Goal: Transaction & Acquisition: Purchase product/service

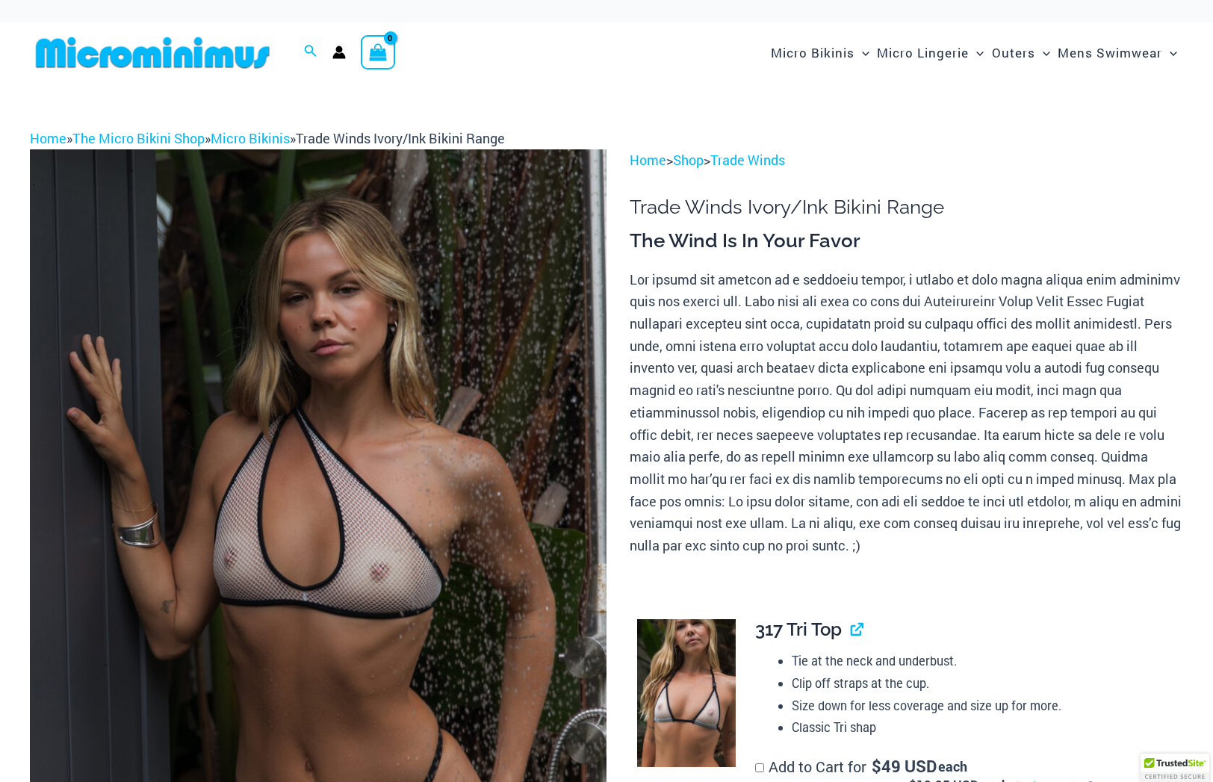
click at [306, 415] on img at bounding box center [318, 581] width 577 height 865
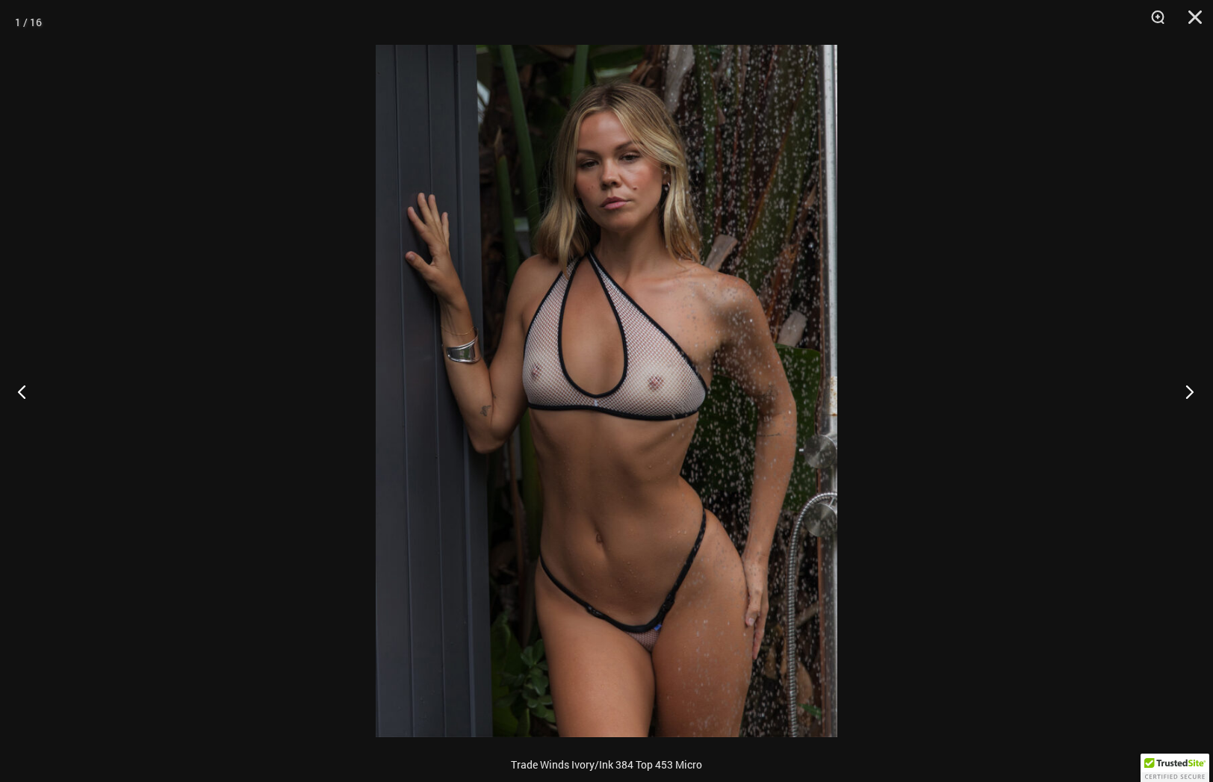
click at [1191, 387] on button "Next" at bounding box center [1185, 391] width 56 height 75
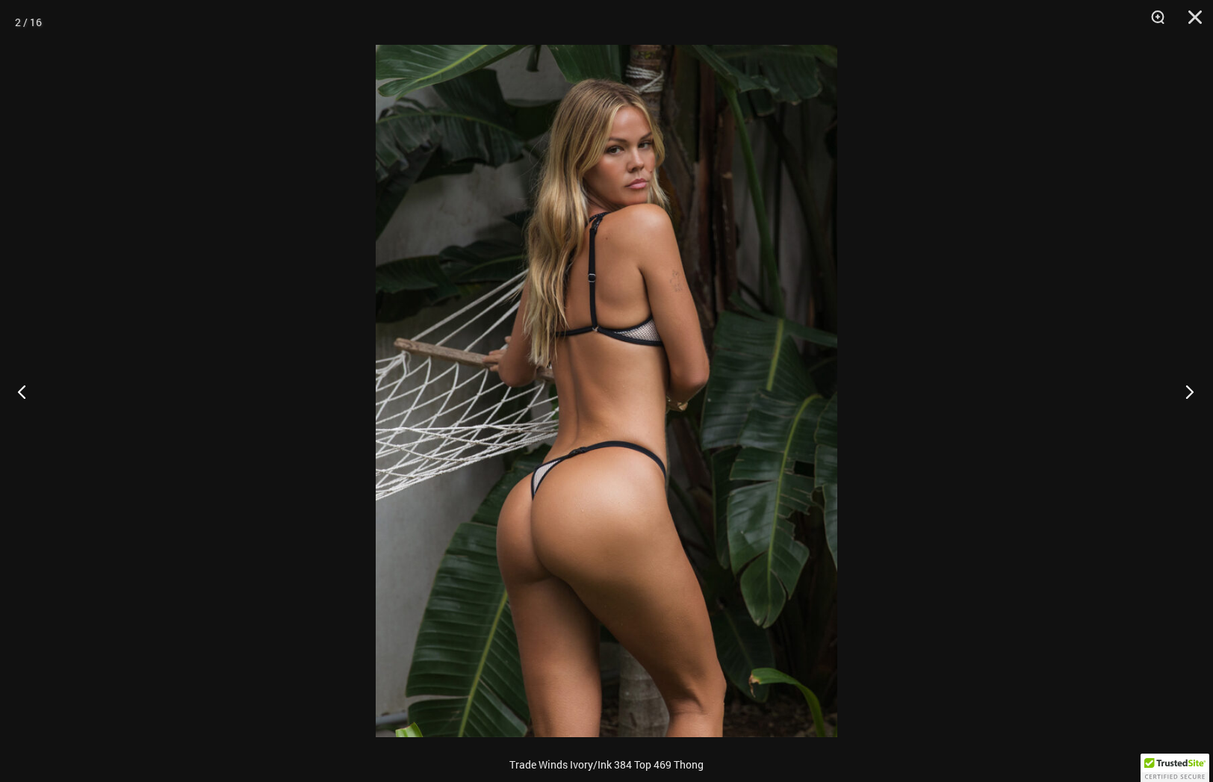
click at [1191, 387] on button "Next" at bounding box center [1185, 391] width 56 height 75
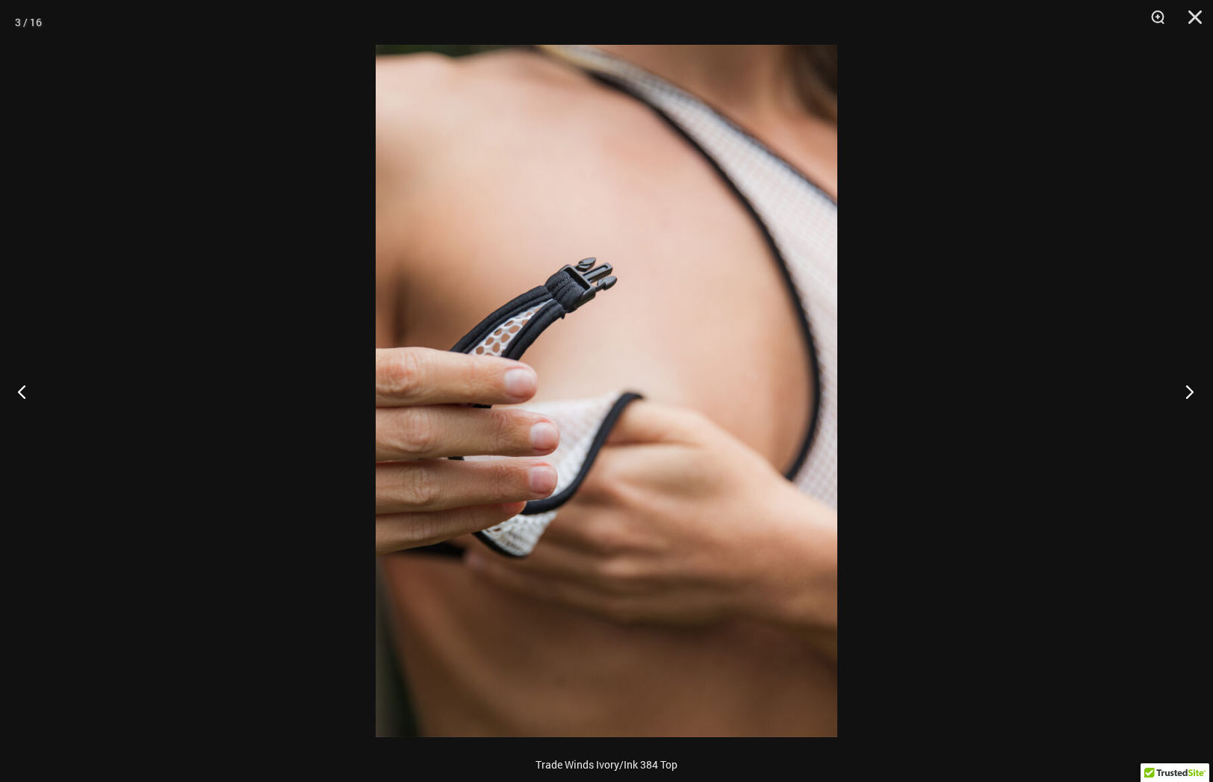
click at [1191, 387] on button "Next" at bounding box center [1185, 391] width 56 height 75
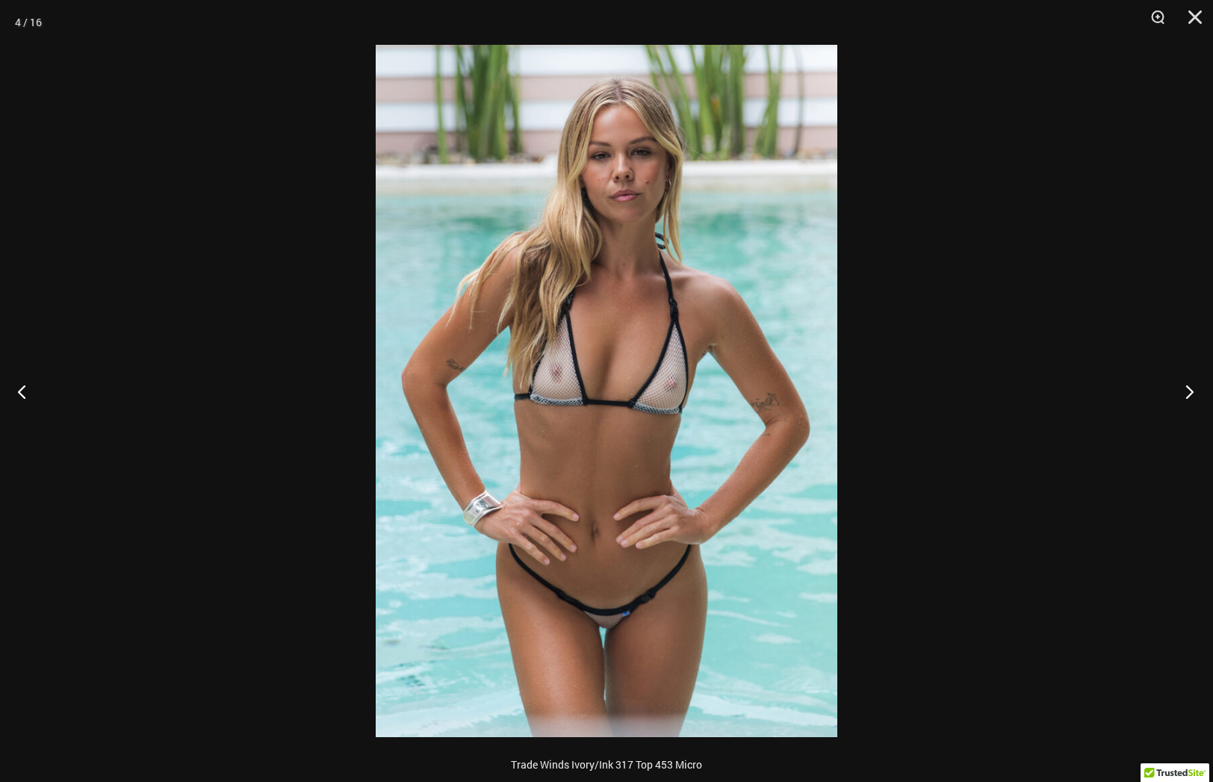
click at [1191, 387] on button "Next" at bounding box center [1185, 391] width 56 height 75
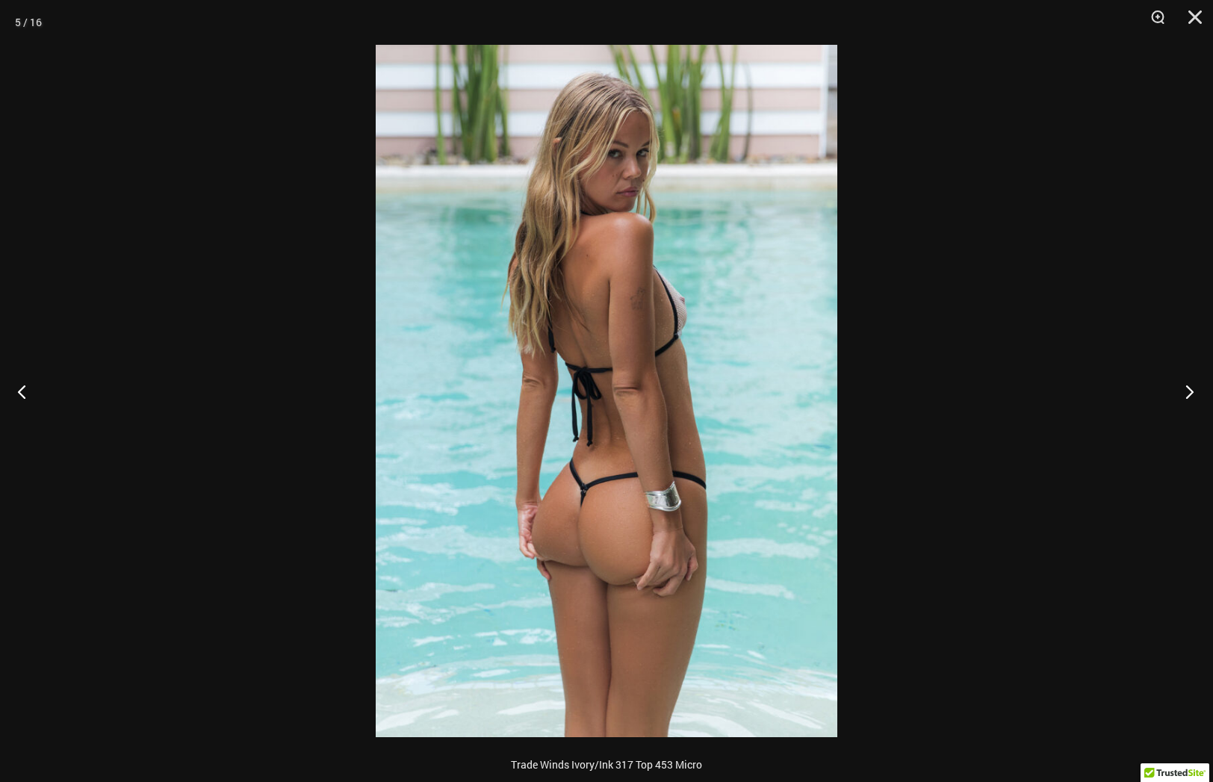
click at [1191, 387] on button "Next" at bounding box center [1185, 391] width 56 height 75
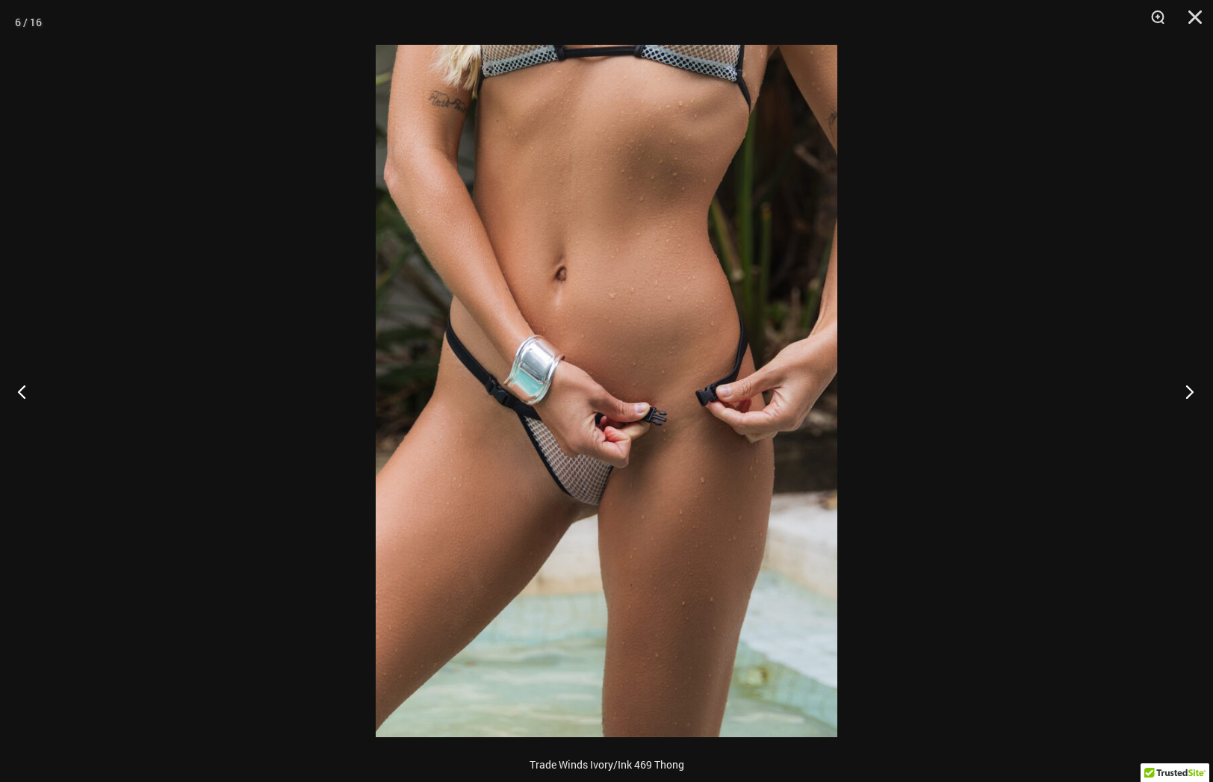
click at [1191, 387] on button "Next" at bounding box center [1185, 391] width 56 height 75
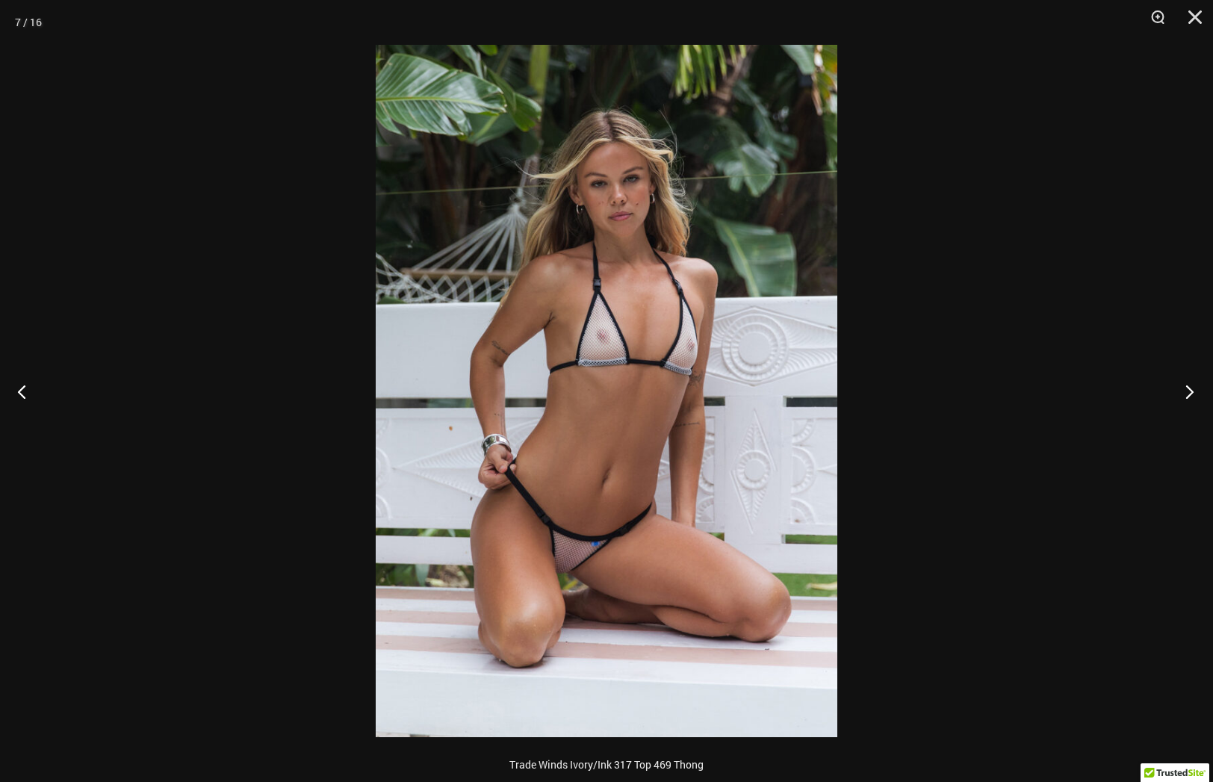
click at [1191, 387] on button "Next" at bounding box center [1185, 391] width 56 height 75
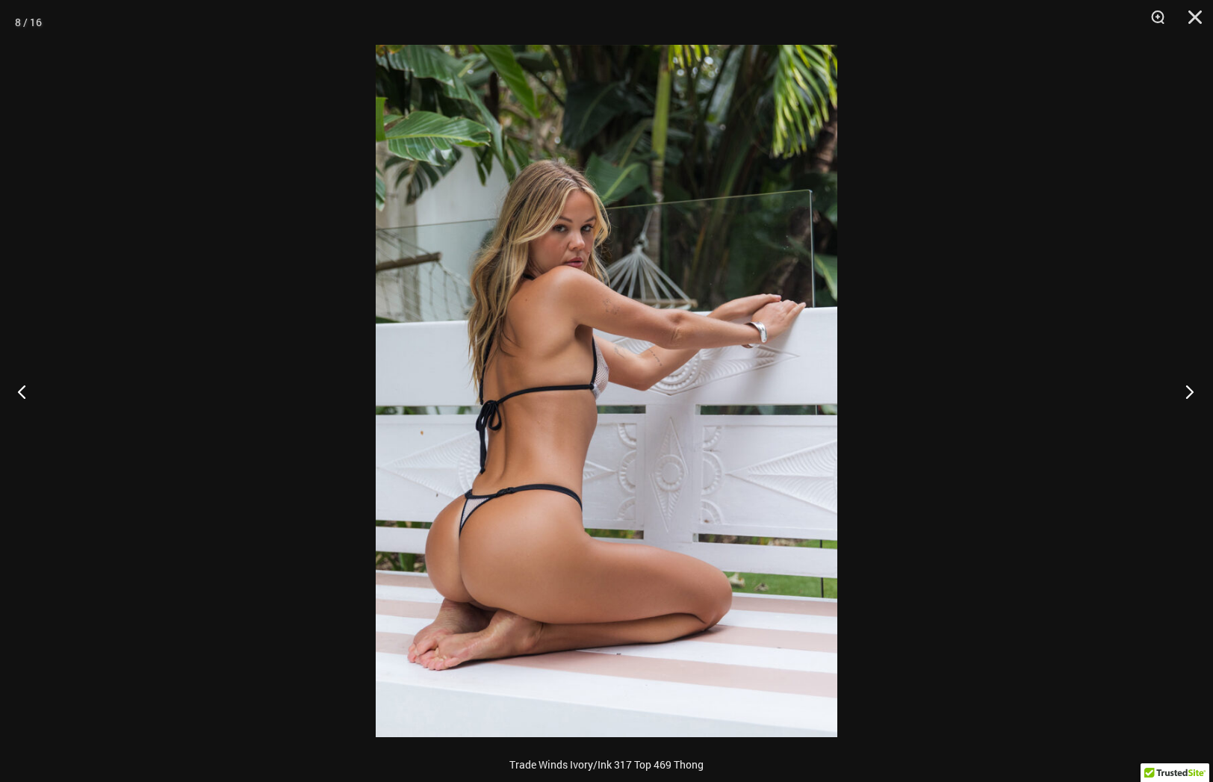
click at [1191, 387] on button "Next" at bounding box center [1185, 391] width 56 height 75
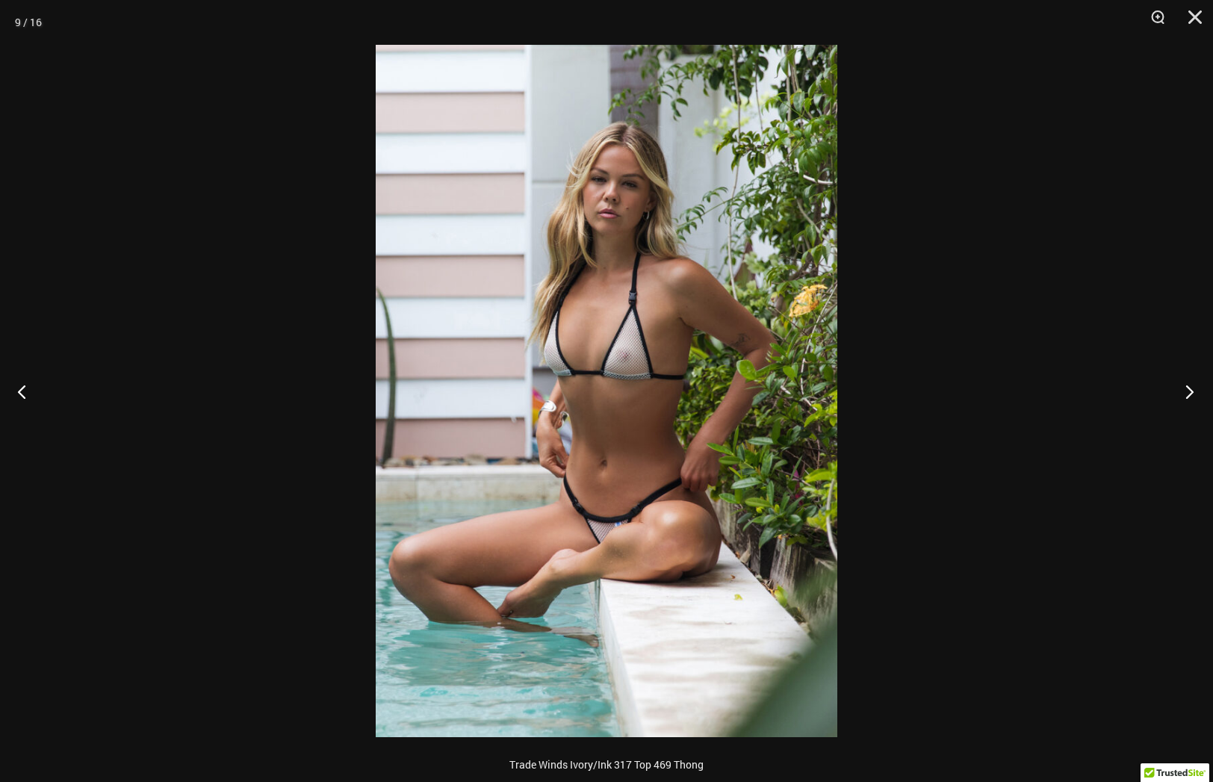
click at [1191, 387] on button "Next" at bounding box center [1185, 391] width 56 height 75
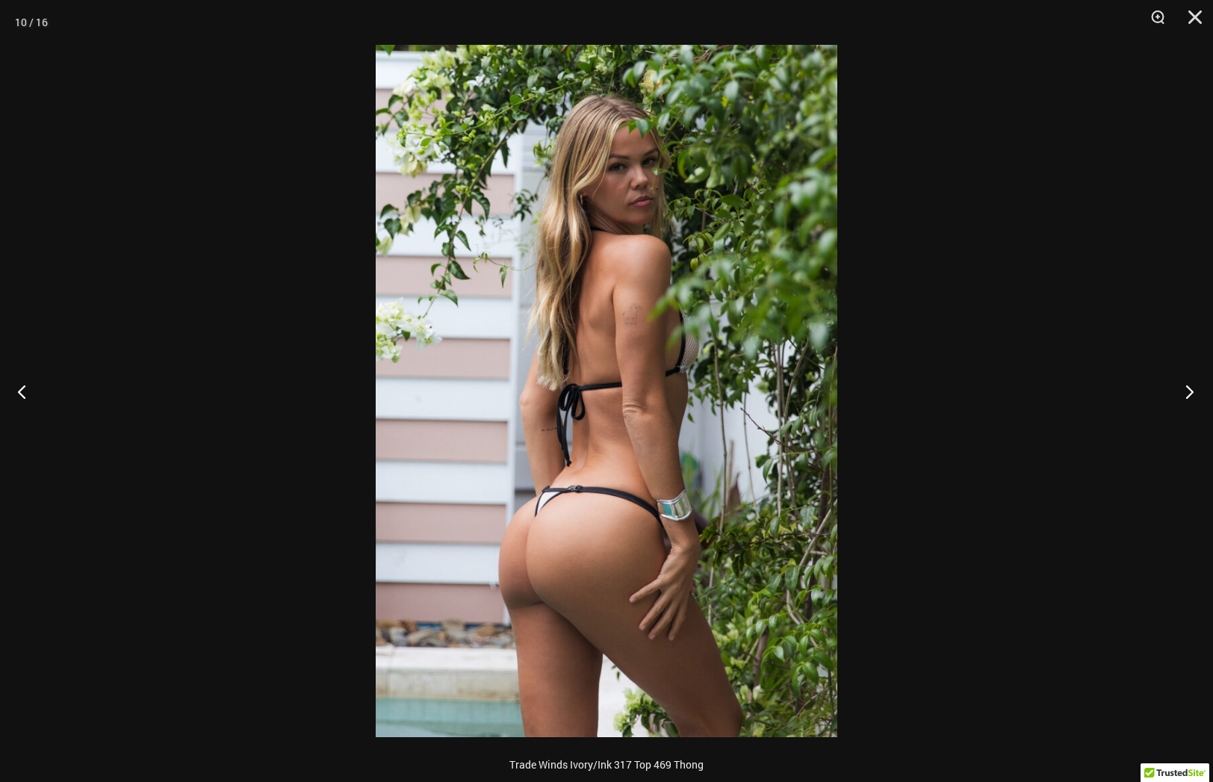
click at [1191, 387] on button "Next" at bounding box center [1185, 391] width 56 height 75
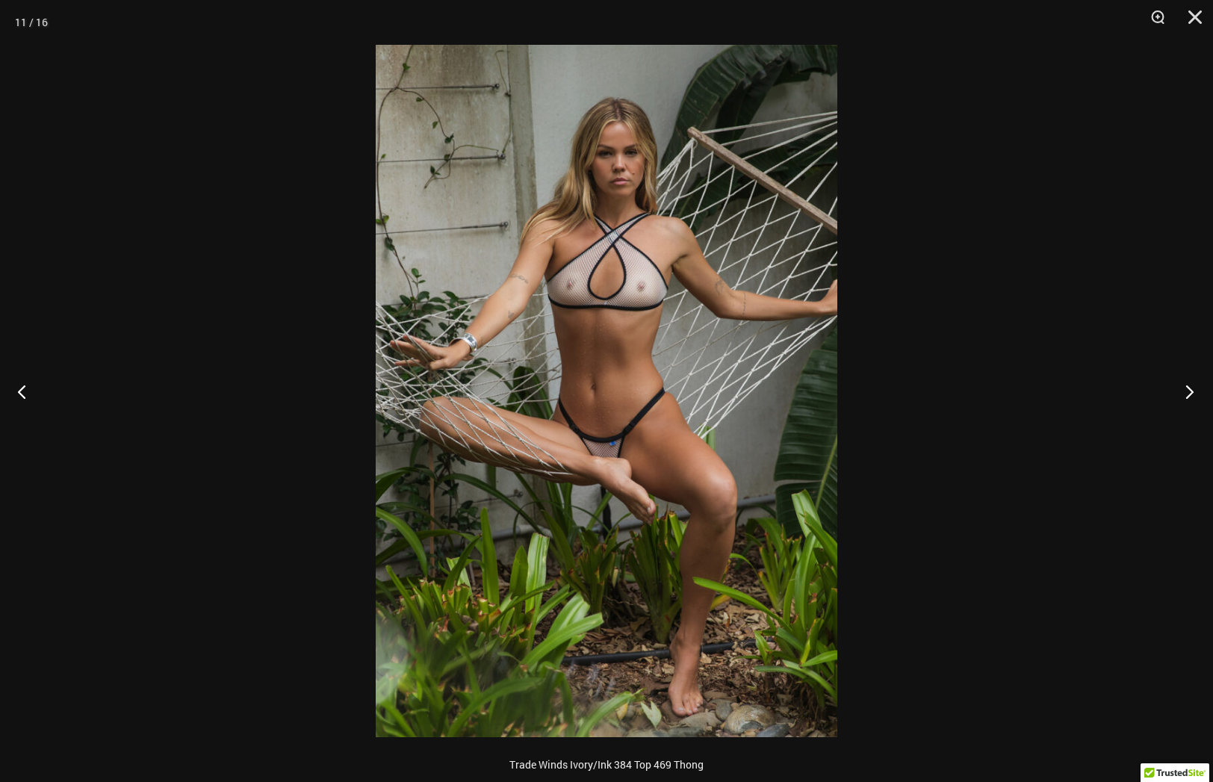
click at [1191, 387] on button "Next" at bounding box center [1185, 391] width 56 height 75
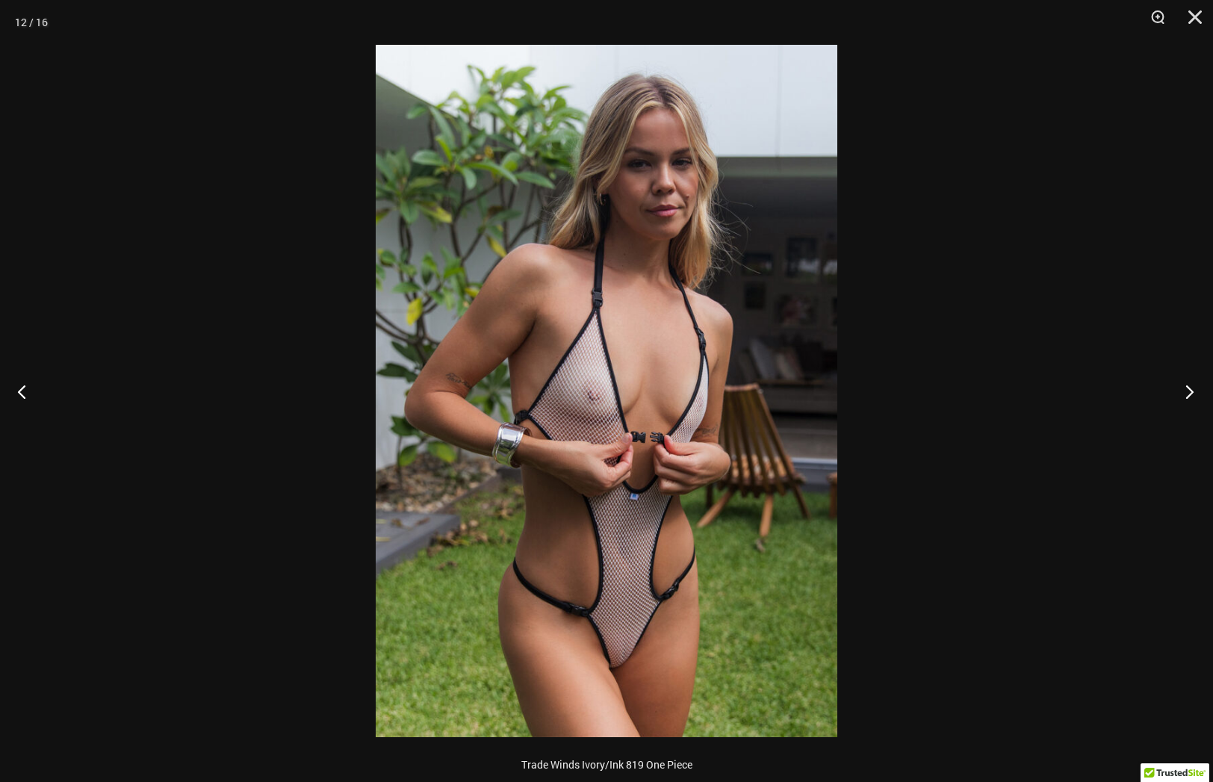
click at [1191, 387] on button "Next" at bounding box center [1185, 391] width 56 height 75
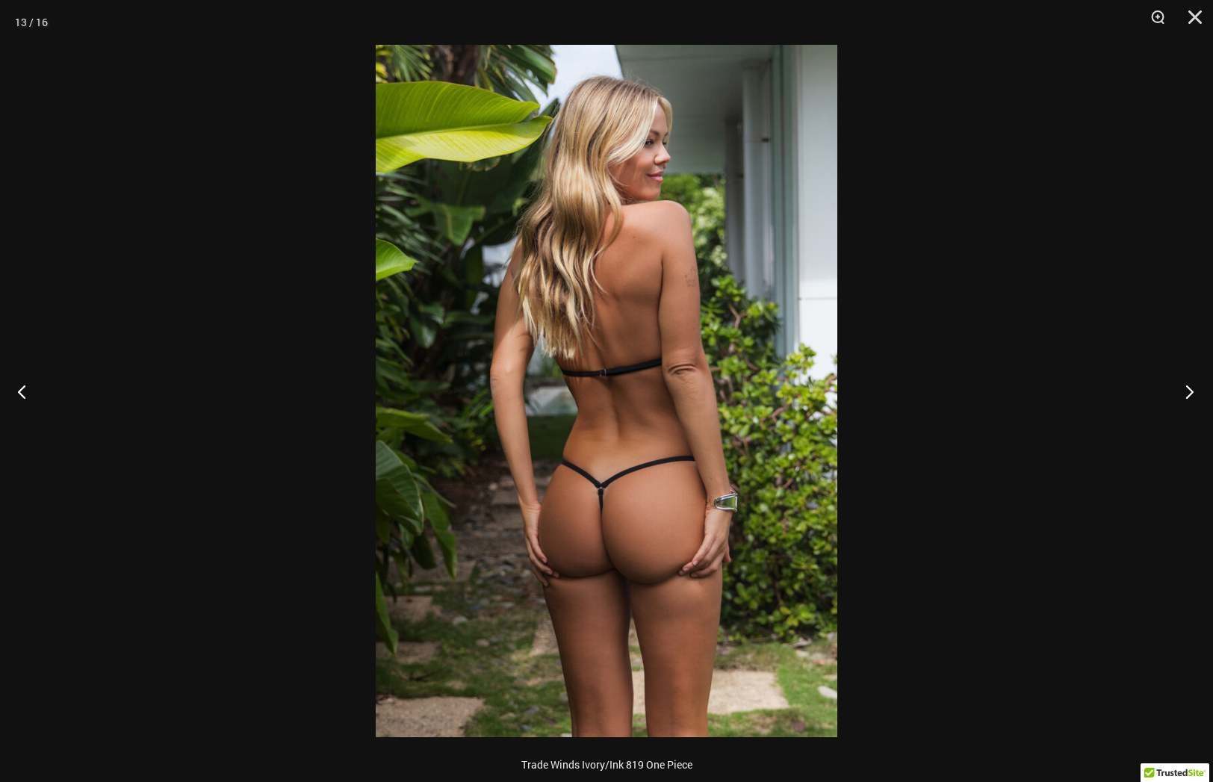
click at [1191, 387] on button "Next" at bounding box center [1185, 391] width 56 height 75
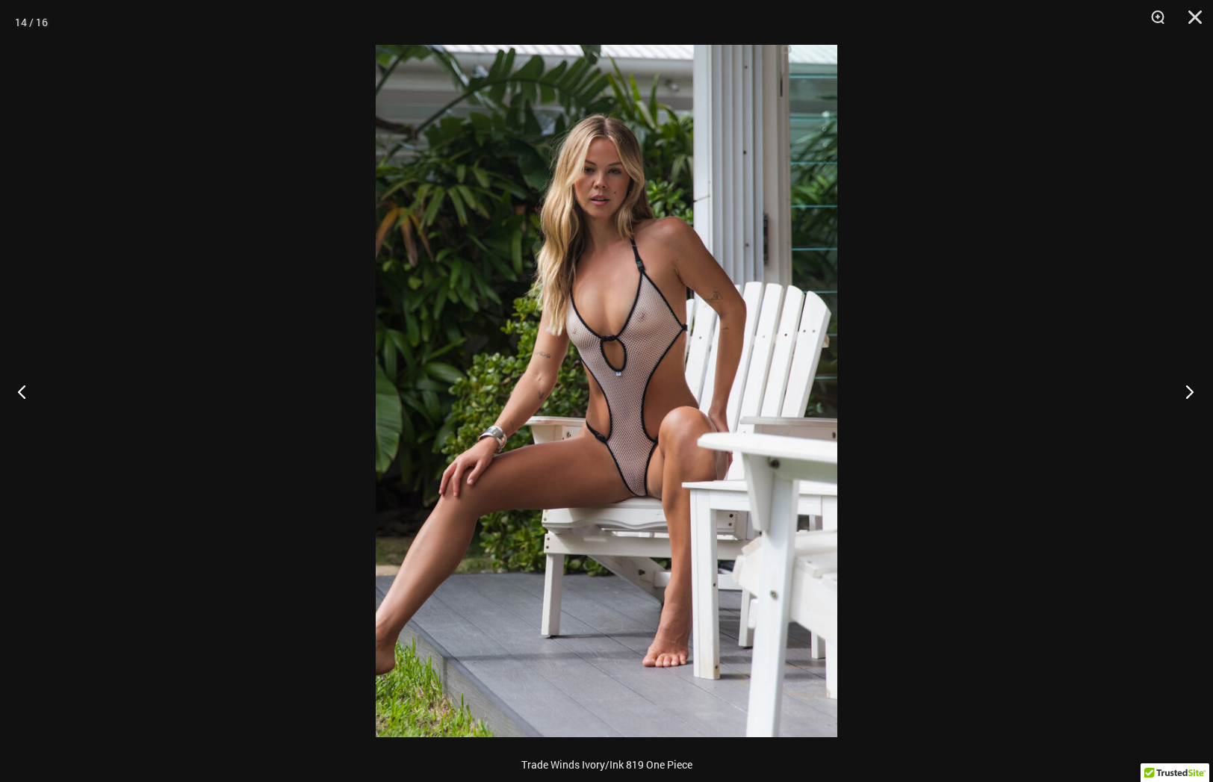
click at [1191, 387] on button "Next" at bounding box center [1185, 391] width 56 height 75
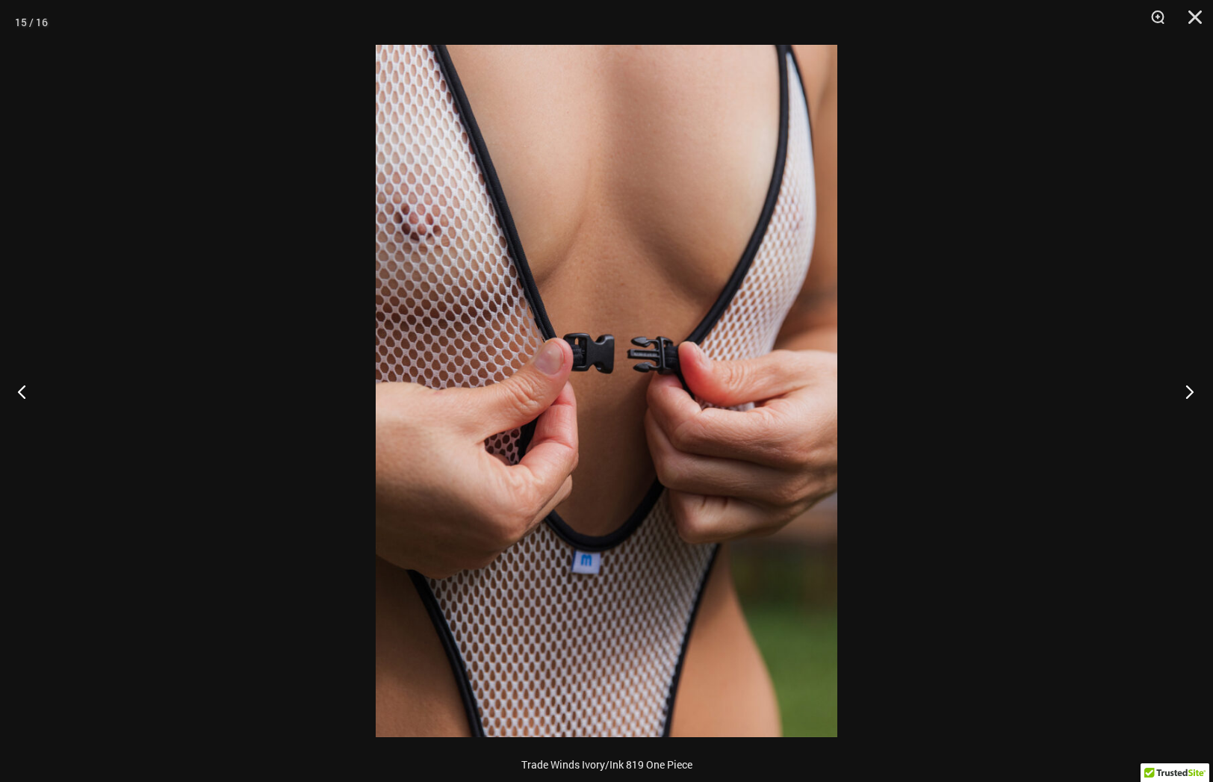
click at [1191, 387] on button "Next" at bounding box center [1185, 391] width 56 height 75
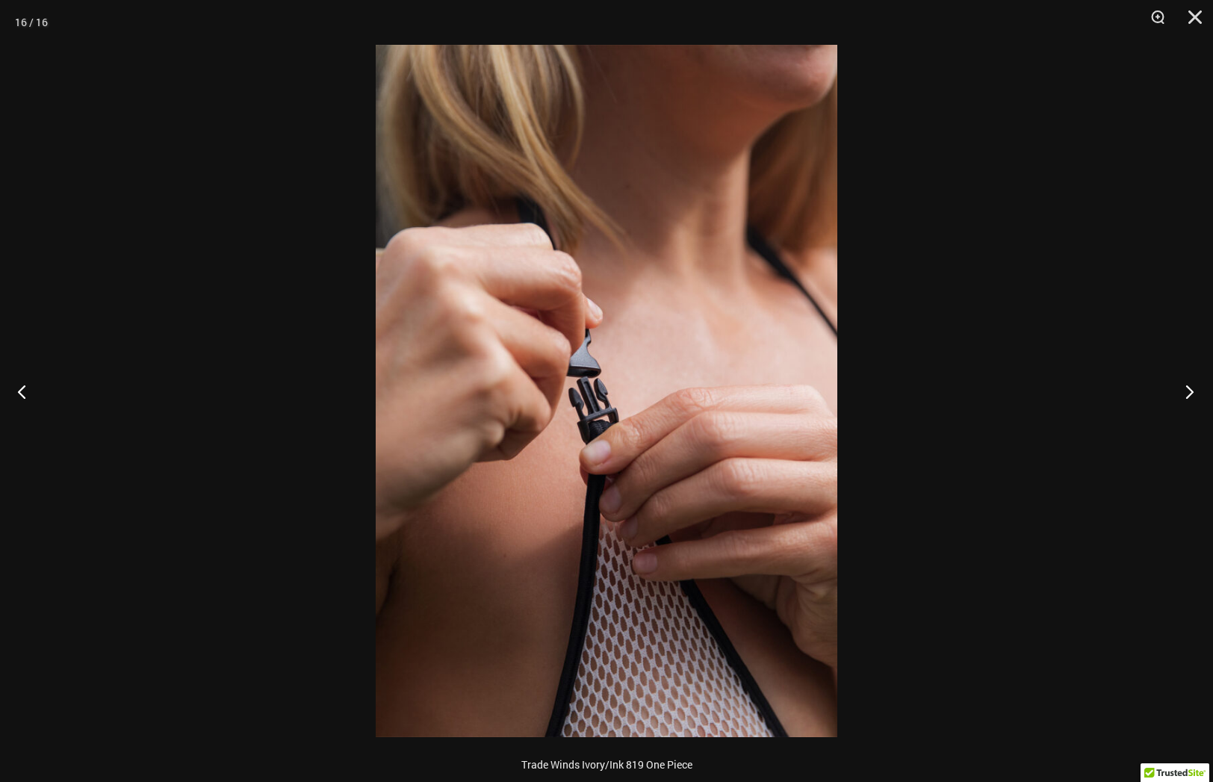
click at [1191, 387] on button "Next" at bounding box center [1185, 391] width 56 height 75
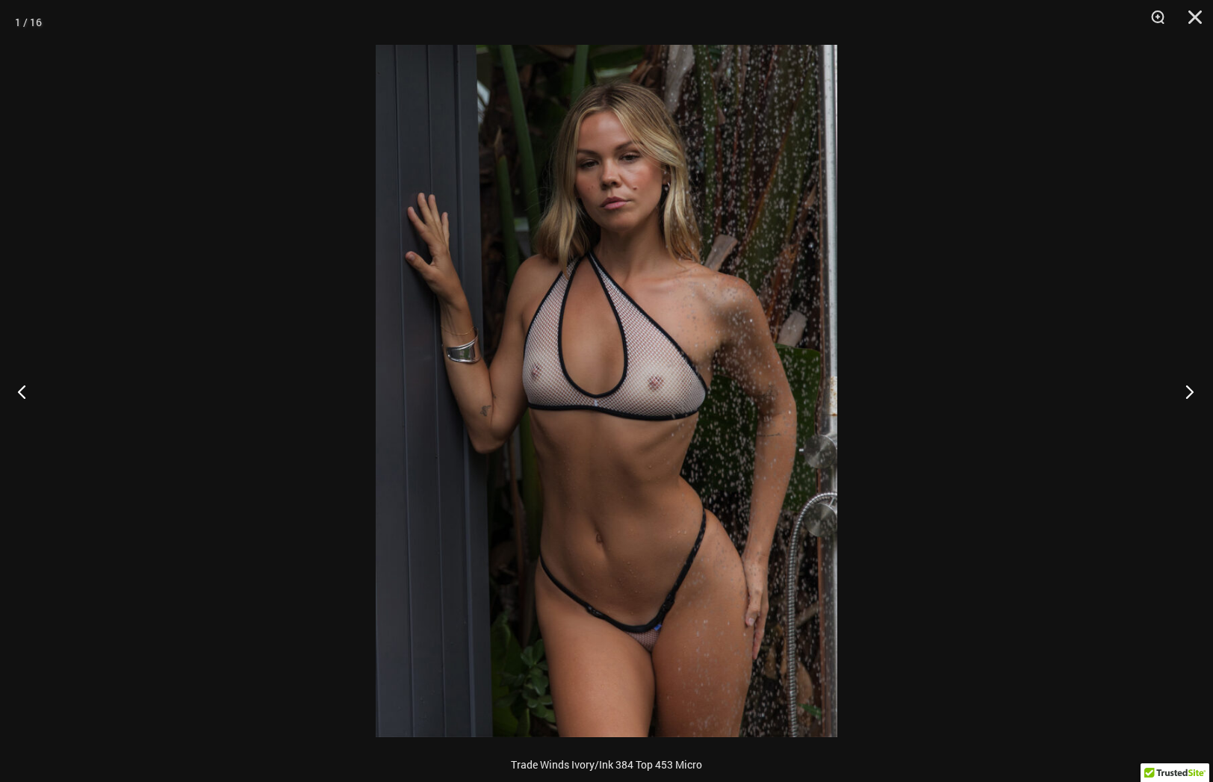
click at [1191, 387] on button "Next" at bounding box center [1185, 391] width 56 height 75
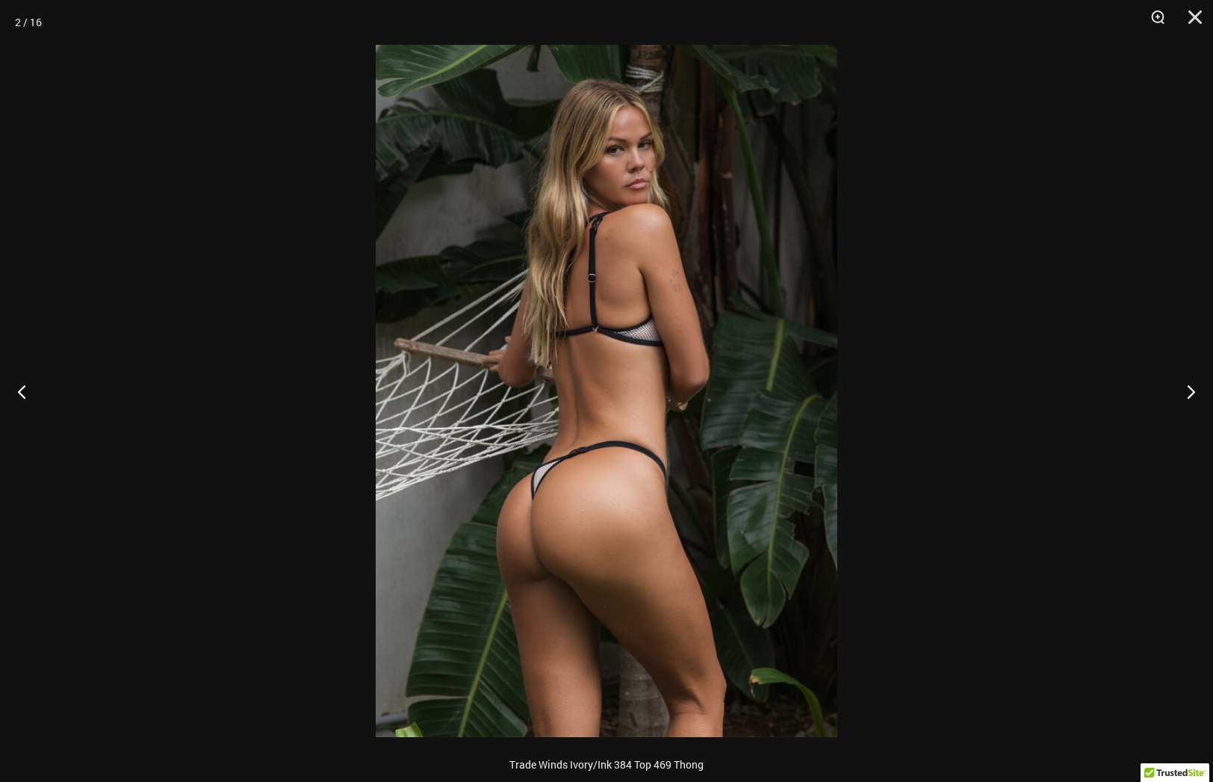
click at [1092, 378] on div at bounding box center [606, 391] width 1213 height 782
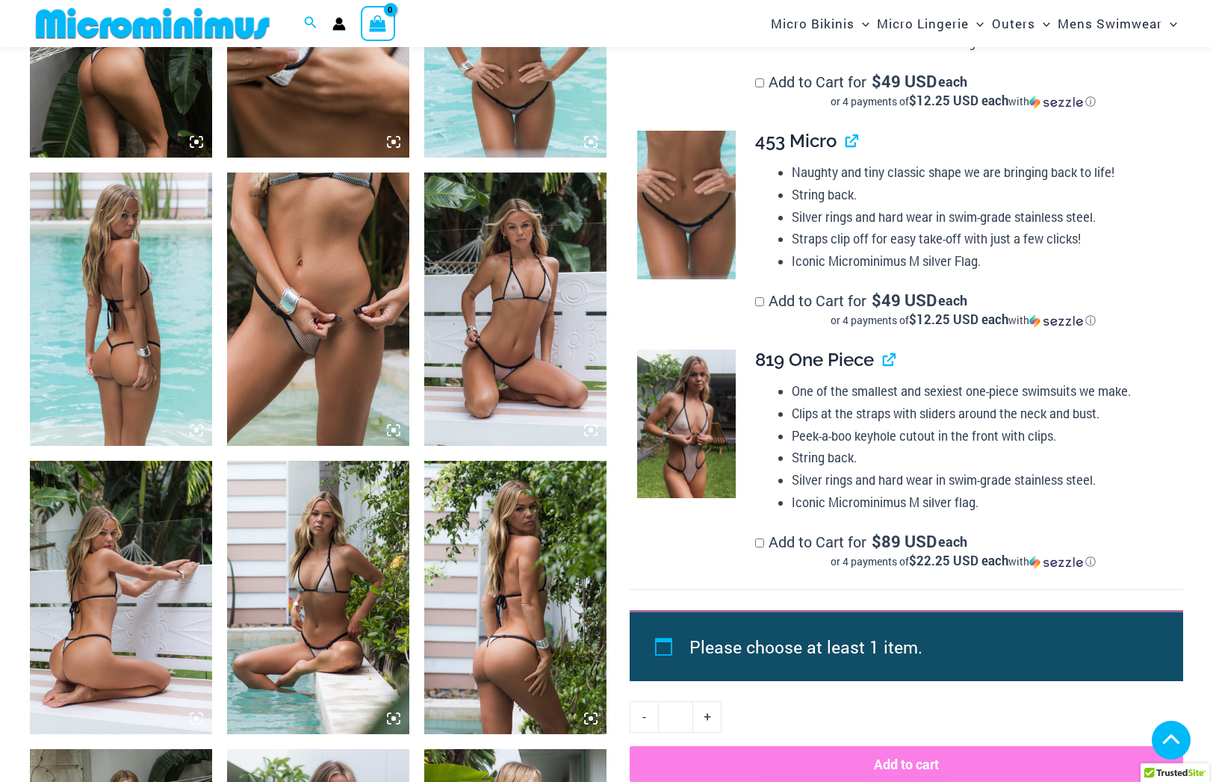
scroll to position [902, 0]
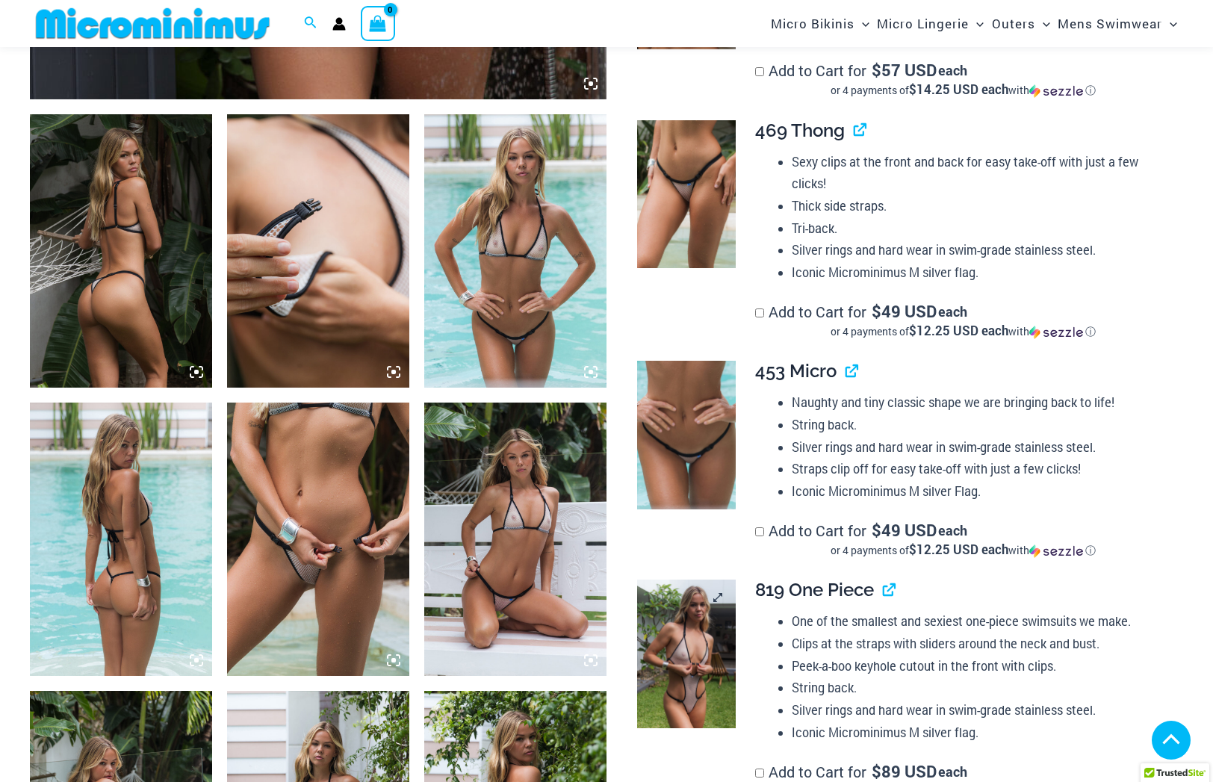
click at [678, 638] on img at bounding box center [686, 654] width 99 height 148
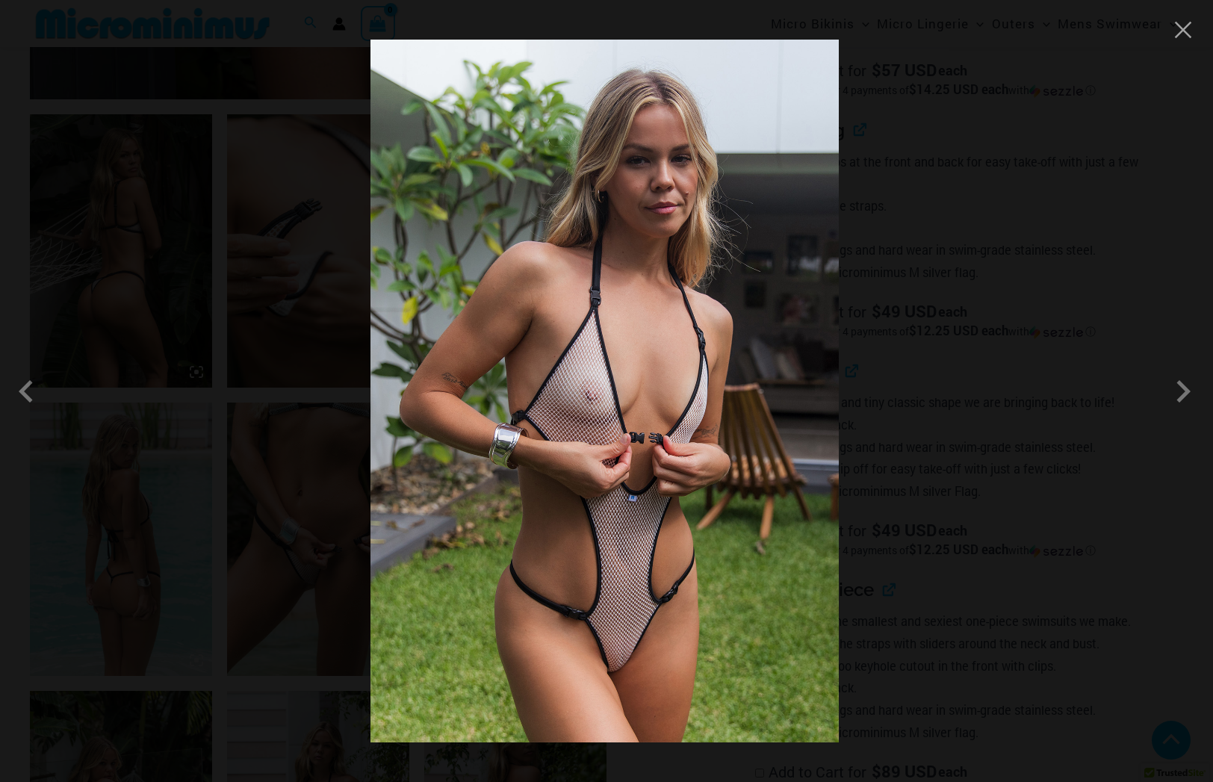
click at [883, 404] on div at bounding box center [606, 391] width 1213 height 782
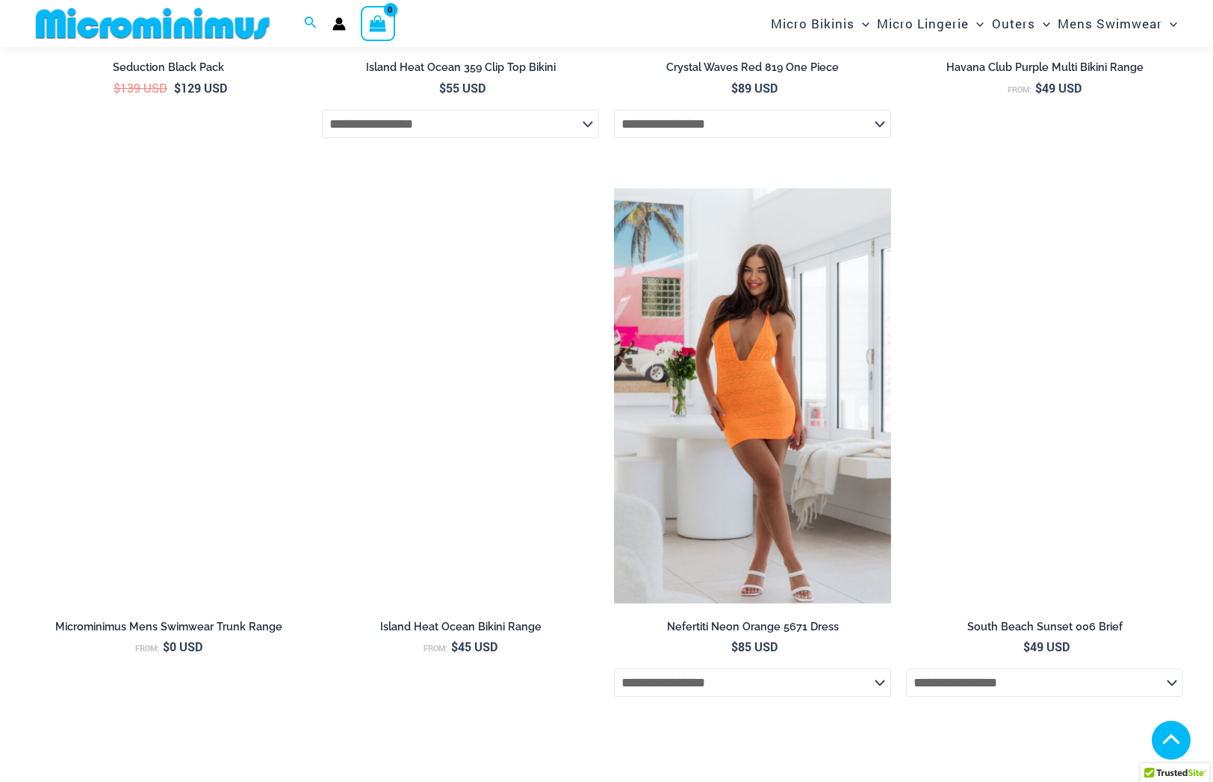
scroll to position [5508, 0]
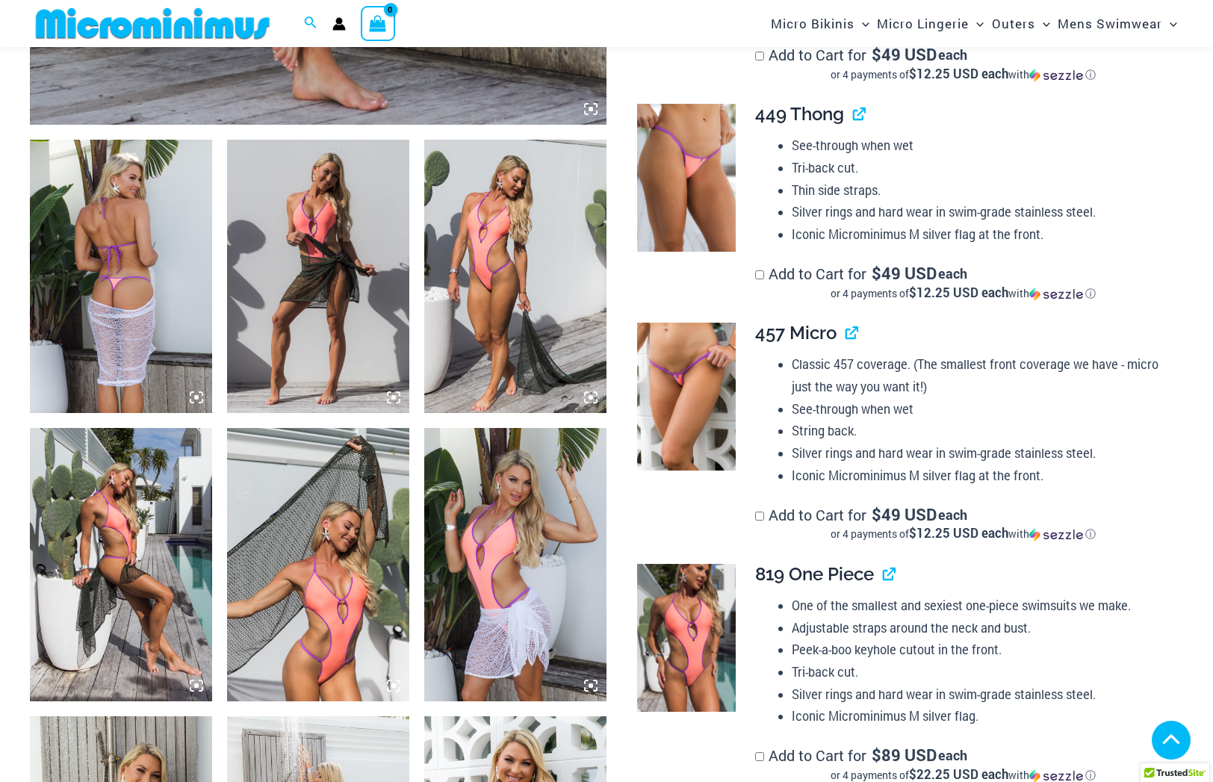
scroll to position [1337, 0]
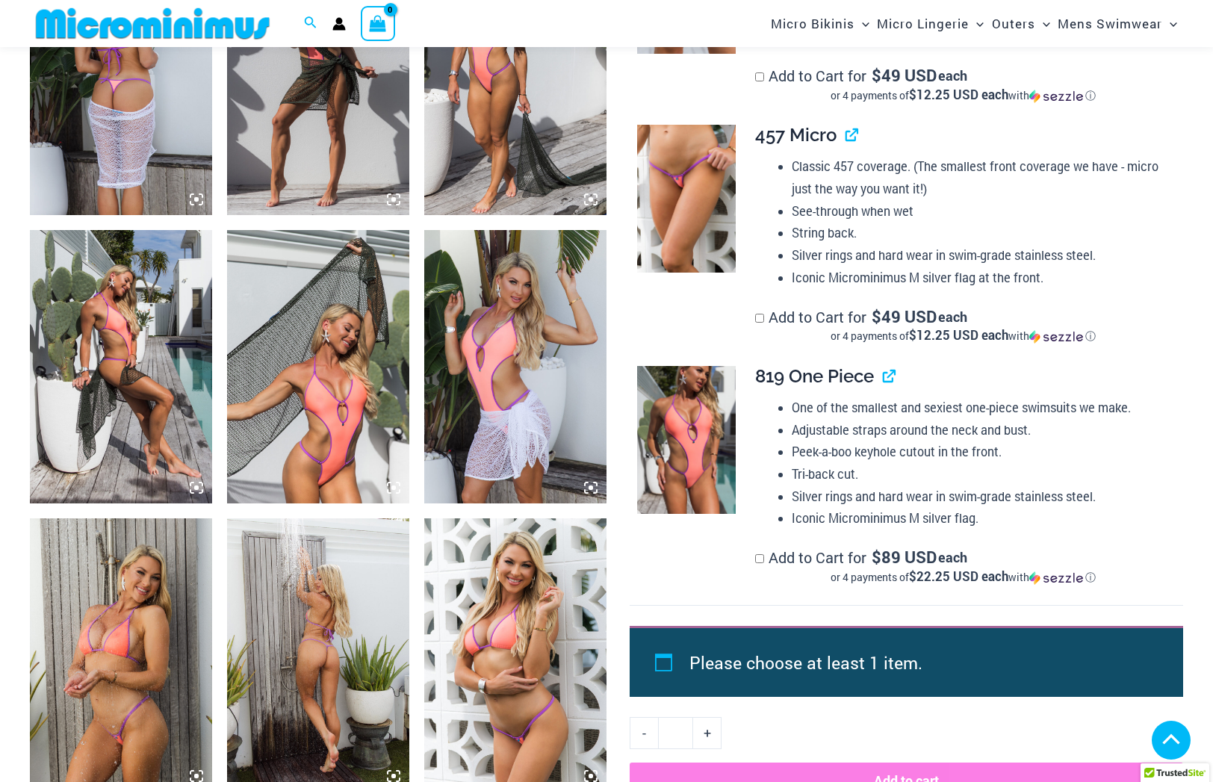
scroll to position [1554, 0]
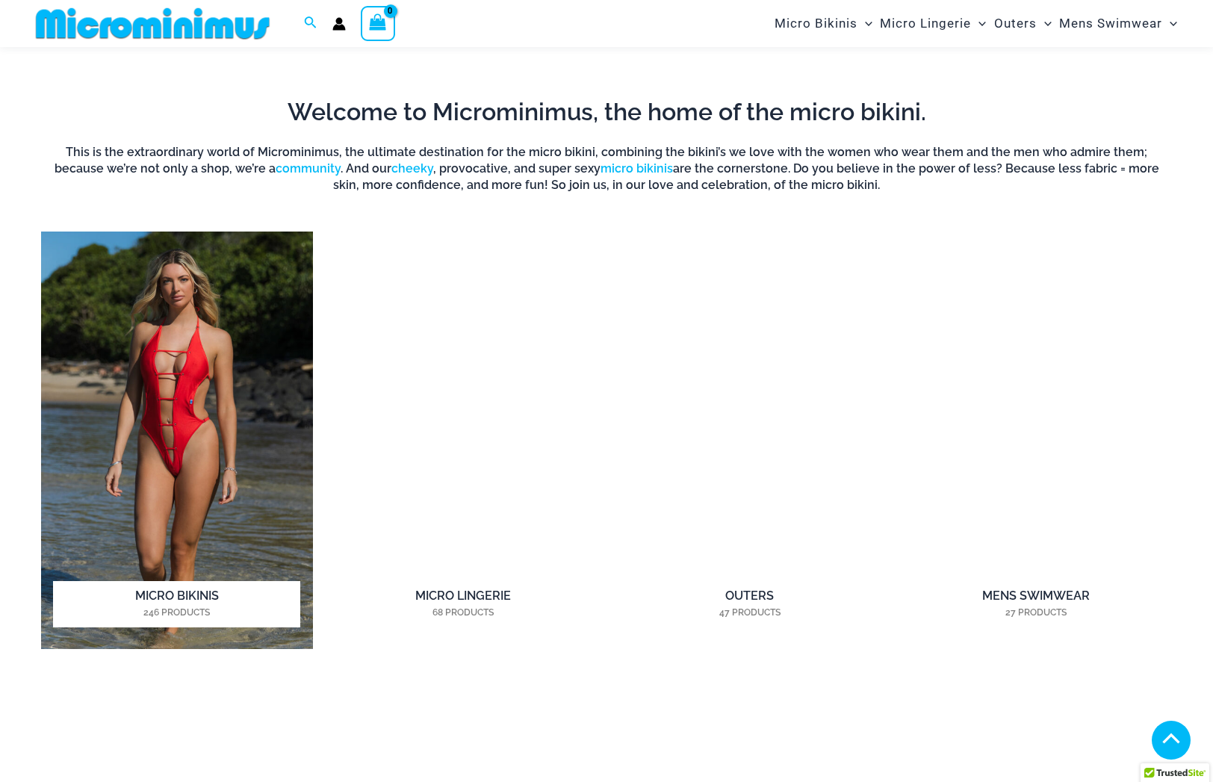
scroll to position [1005, 0]
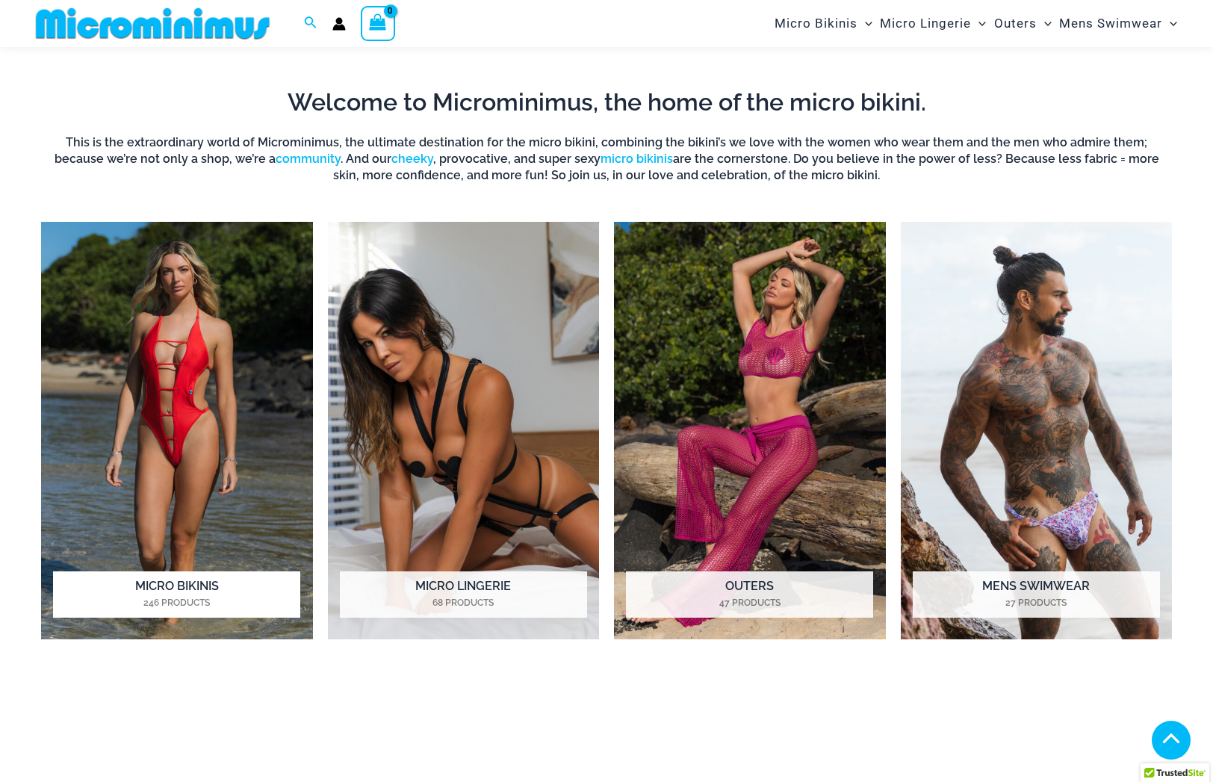
click at [105, 420] on img "Visit product category Micro Bikinis" at bounding box center [177, 431] width 272 height 418
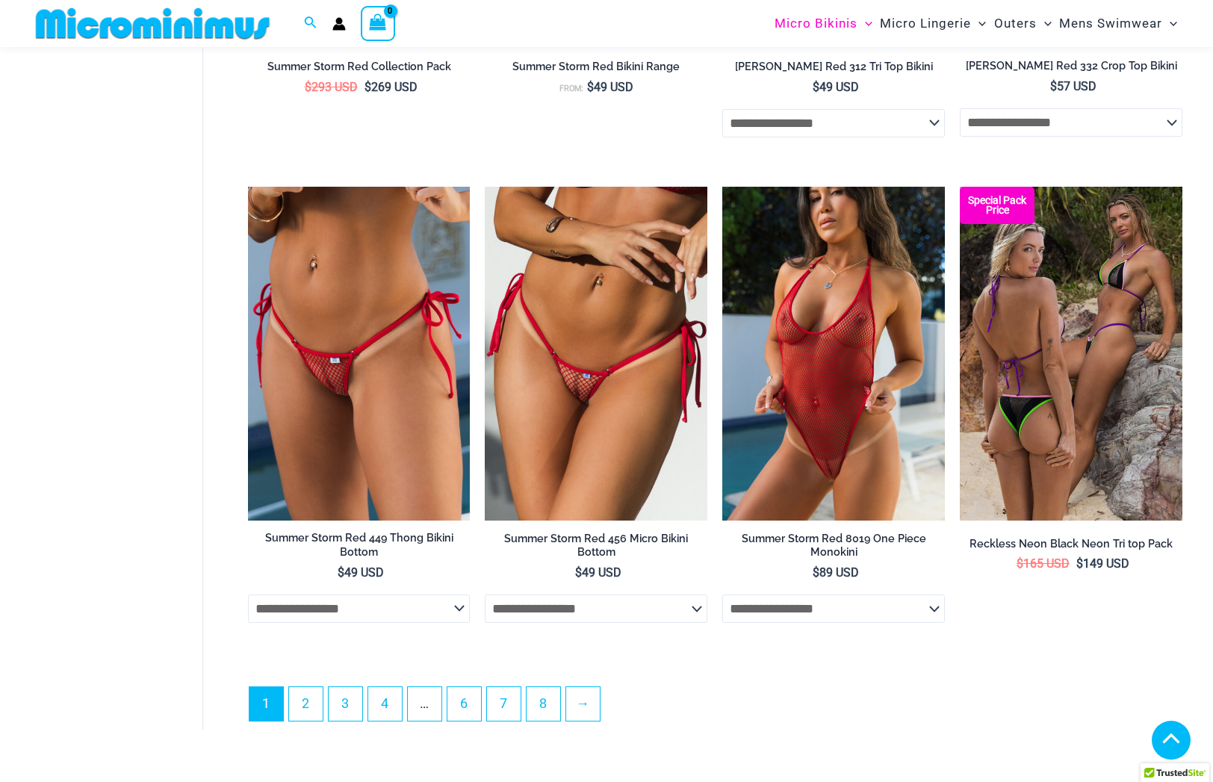
scroll to position [3710, 0]
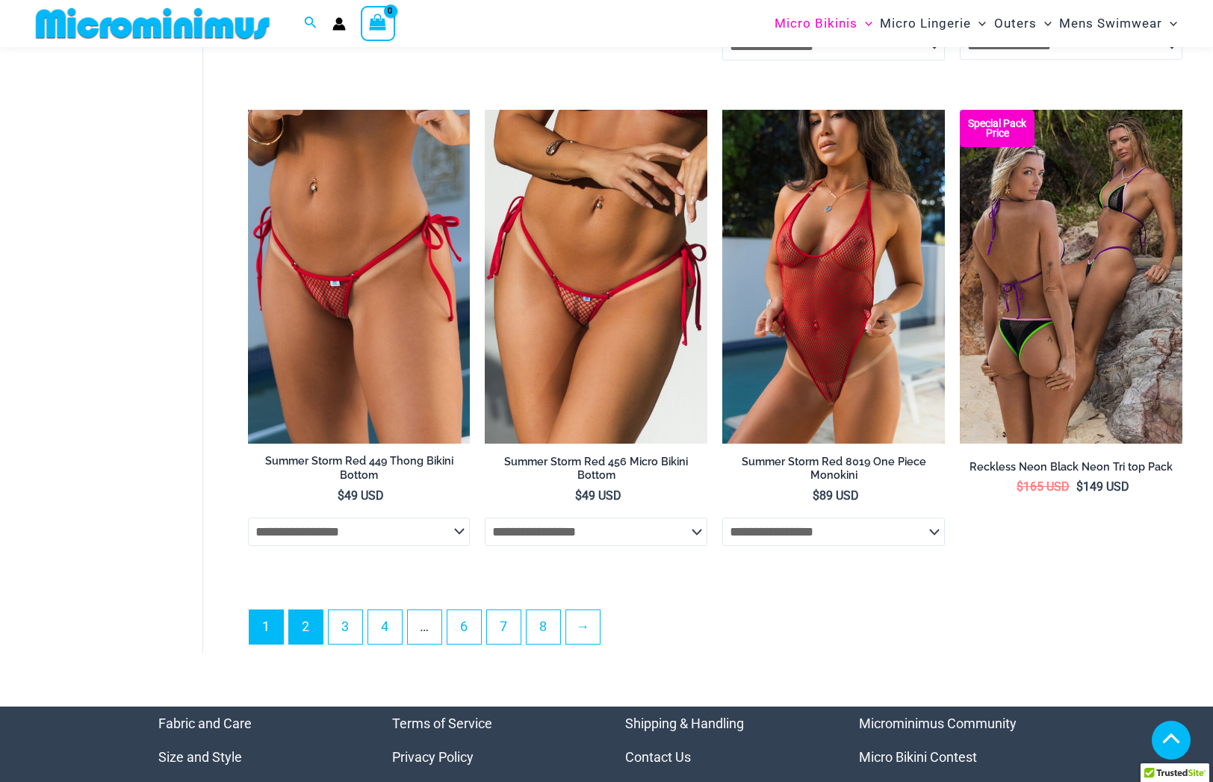
click at [303, 619] on link "2" at bounding box center [306, 627] width 34 height 34
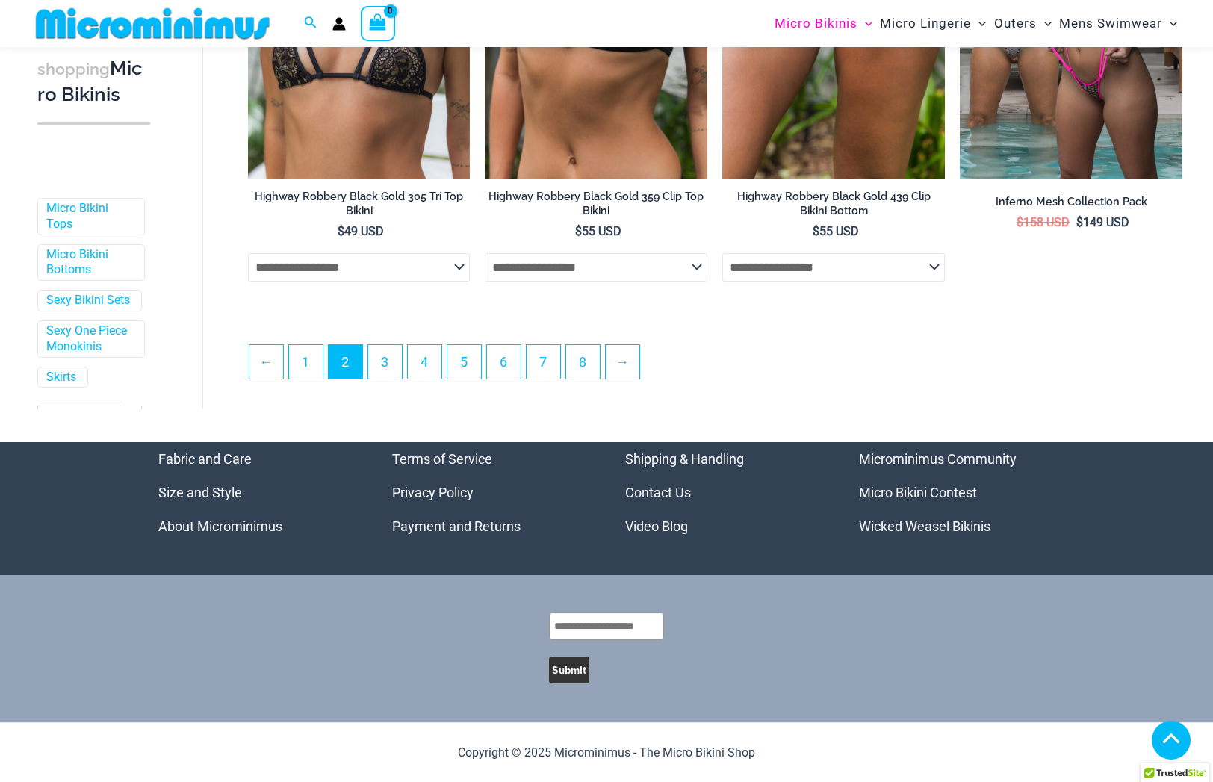
scroll to position [3707, 0]
click at [385, 360] on link "3" at bounding box center [385, 361] width 34 height 34
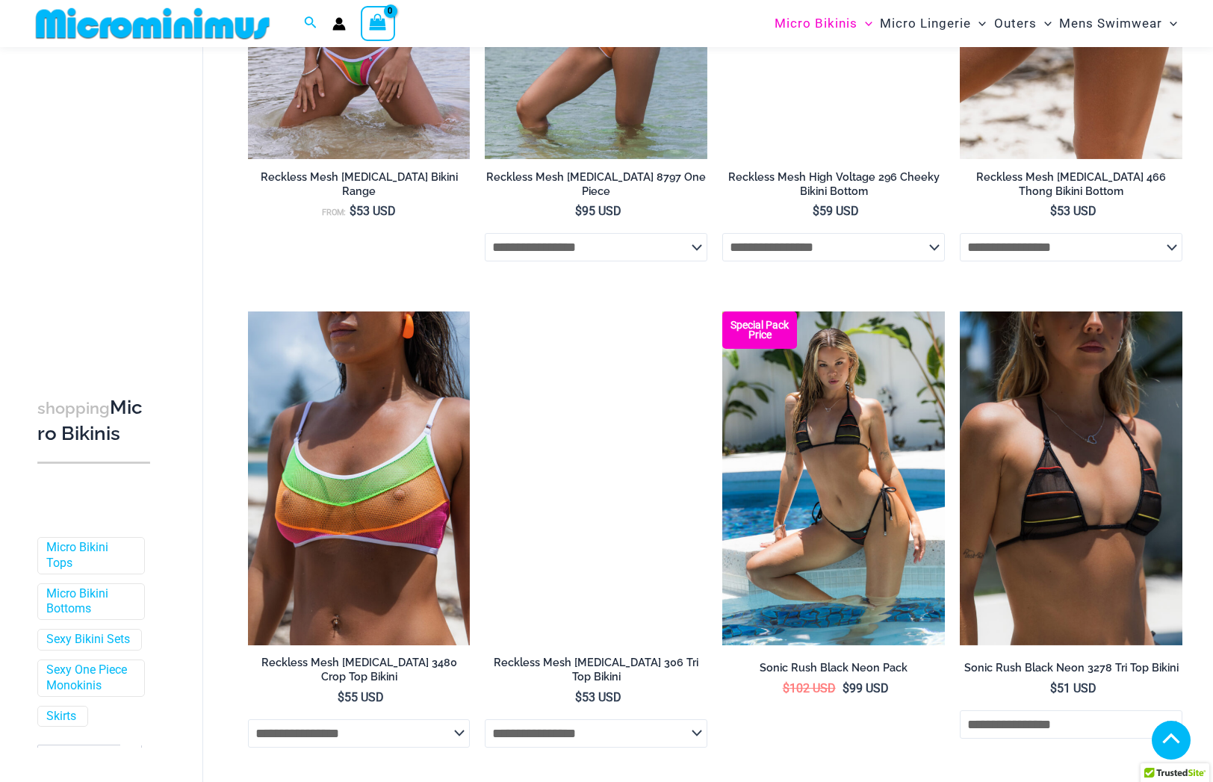
scroll to position [3699, 0]
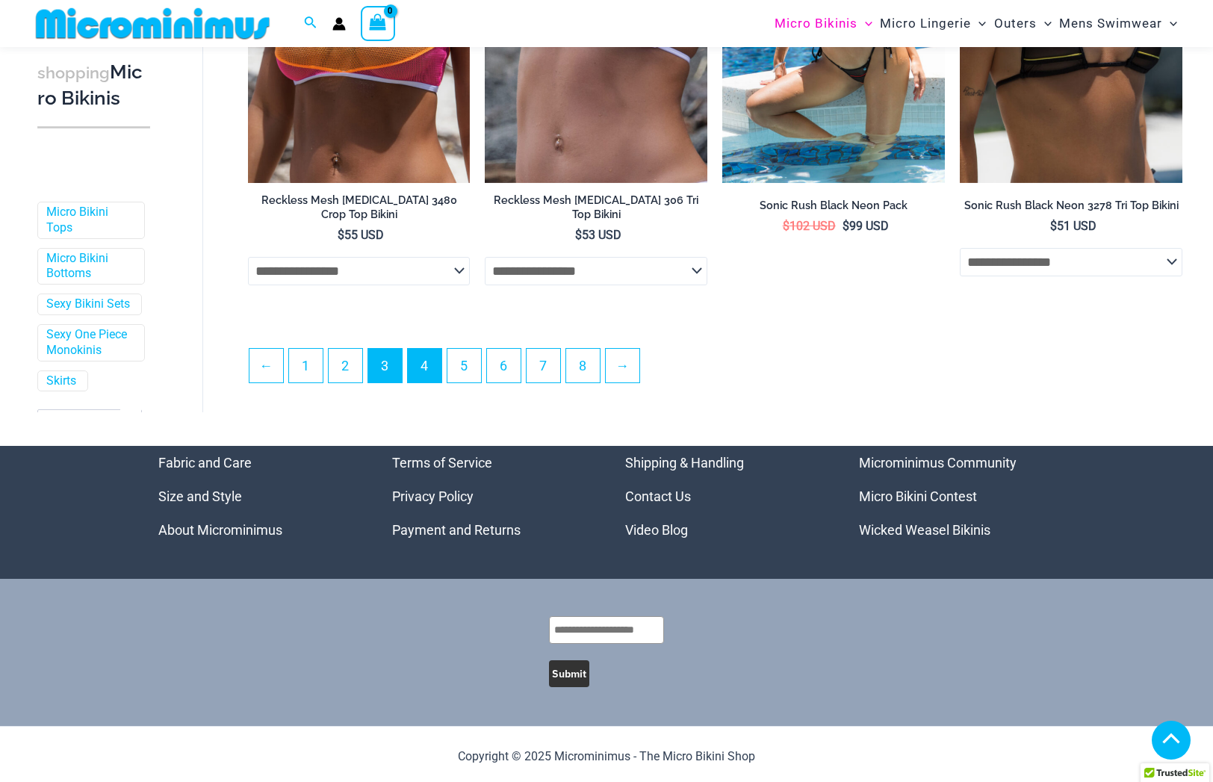
click at [438, 359] on link "4" at bounding box center [425, 366] width 34 height 34
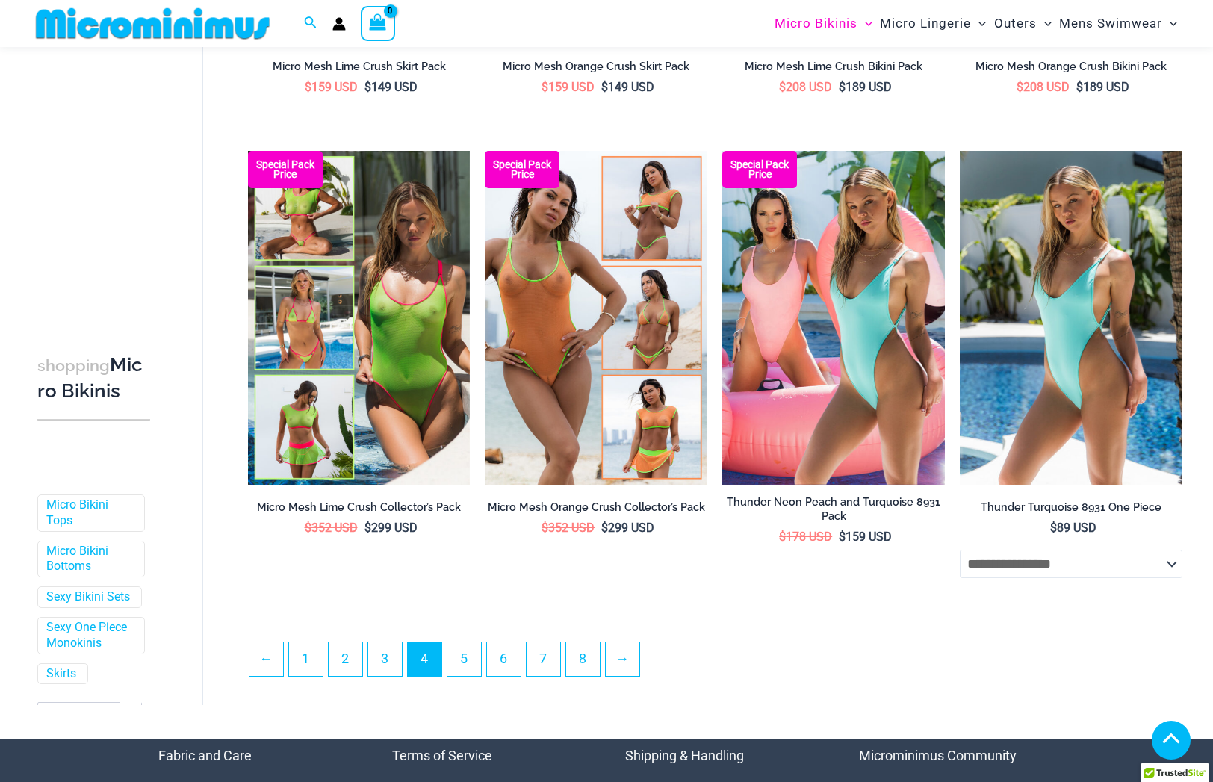
scroll to position [3346, 0]
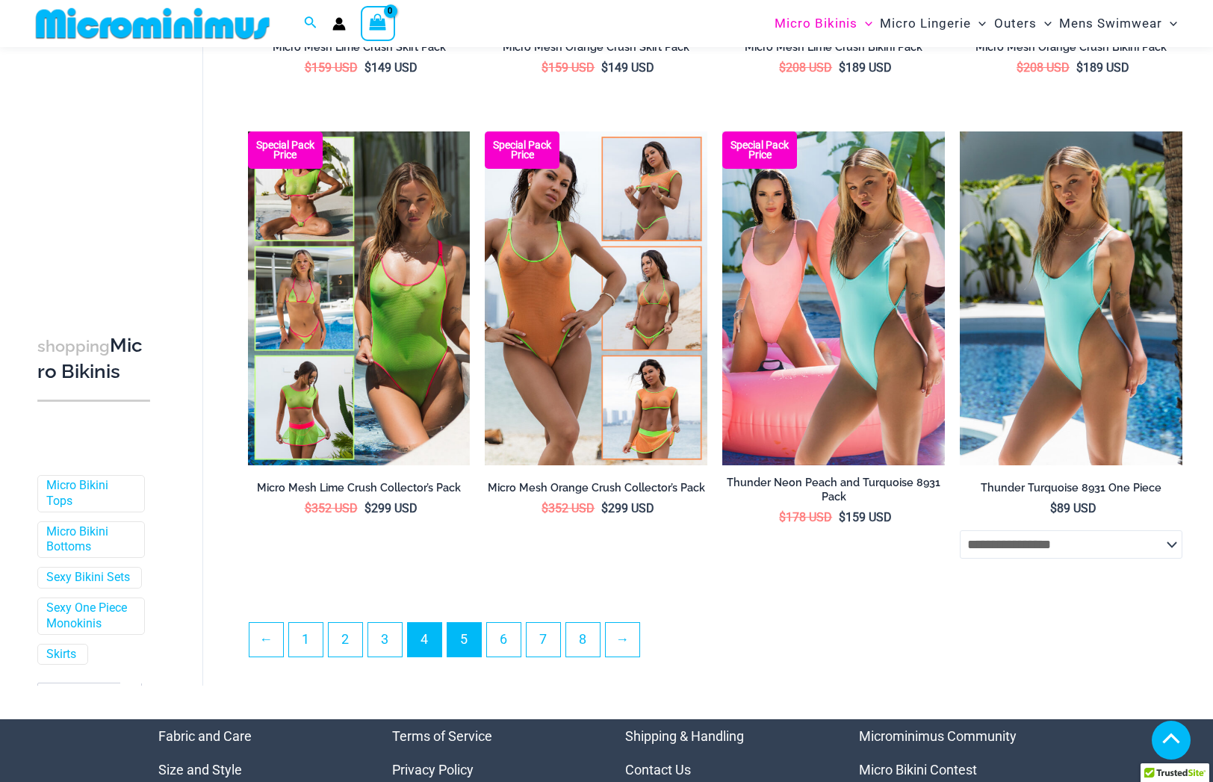
click at [458, 639] on link "5" at bounding box center [464, 640] width 34 height 34
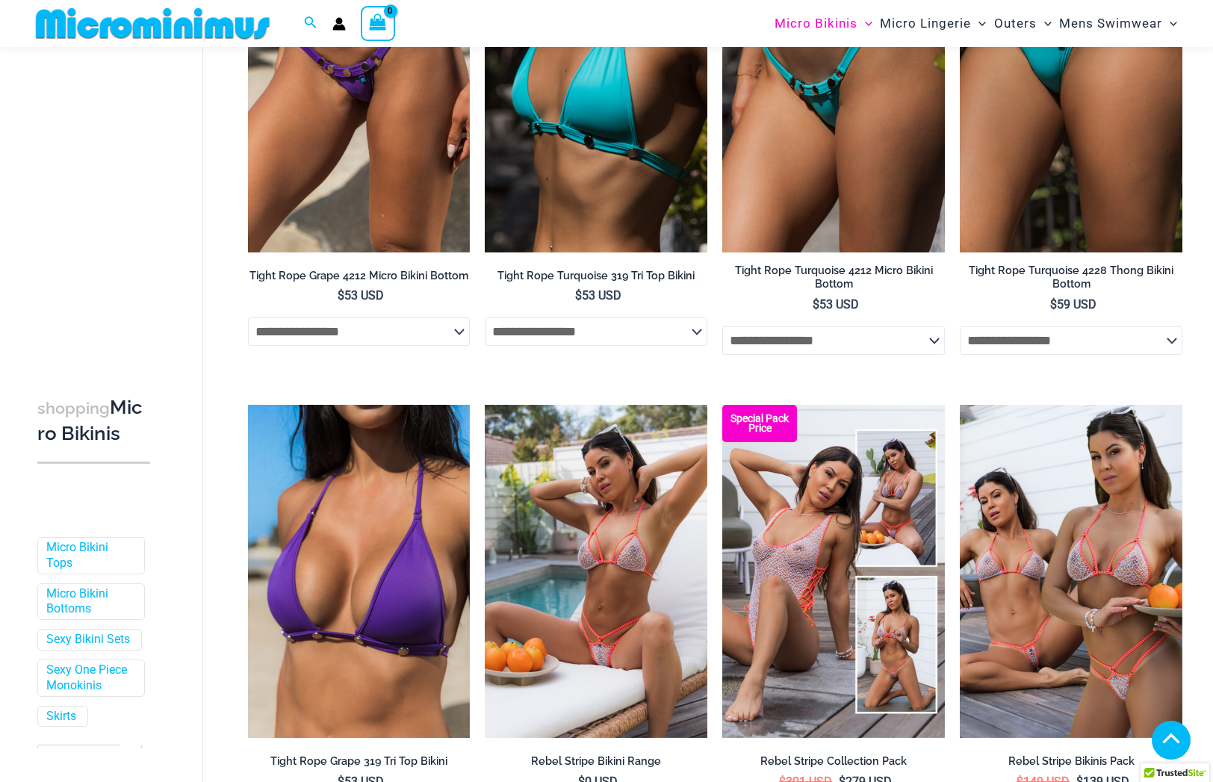
scroll to position [3193, 0]
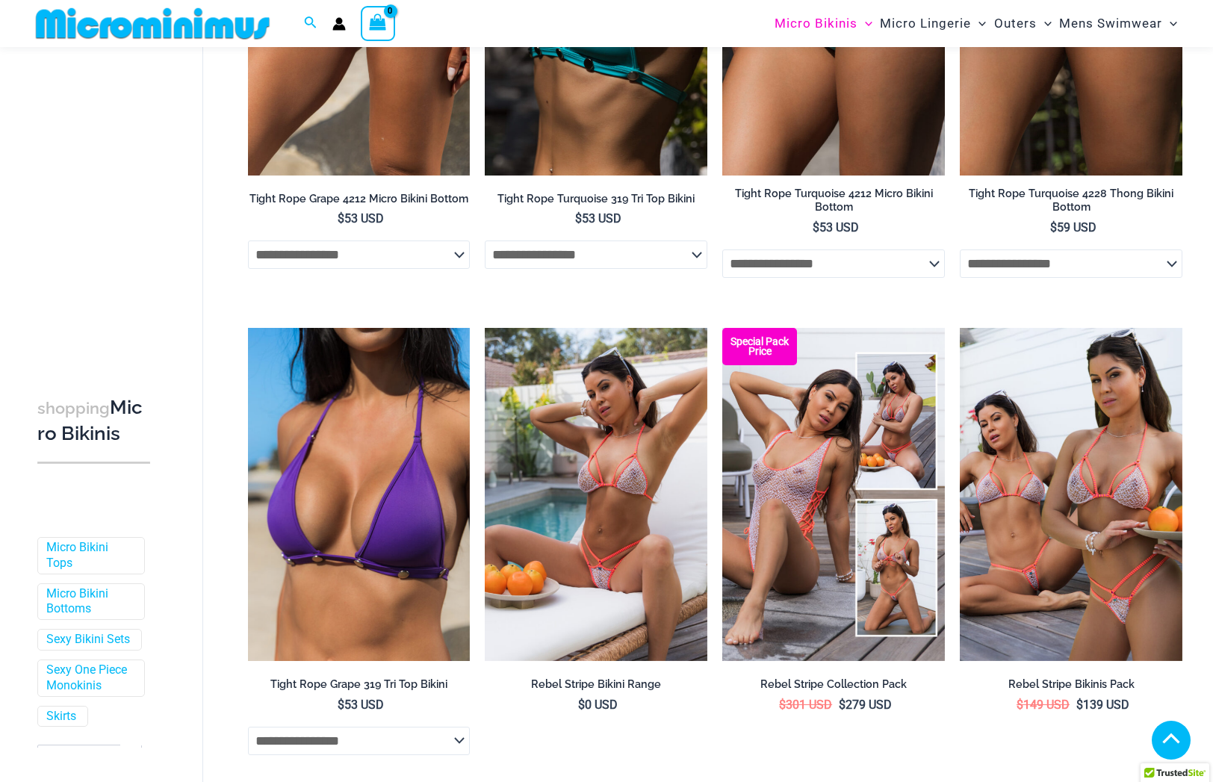
click at [335, 19] on icon "Account icon link" at bounding box center [338, 23] width 13 height 13
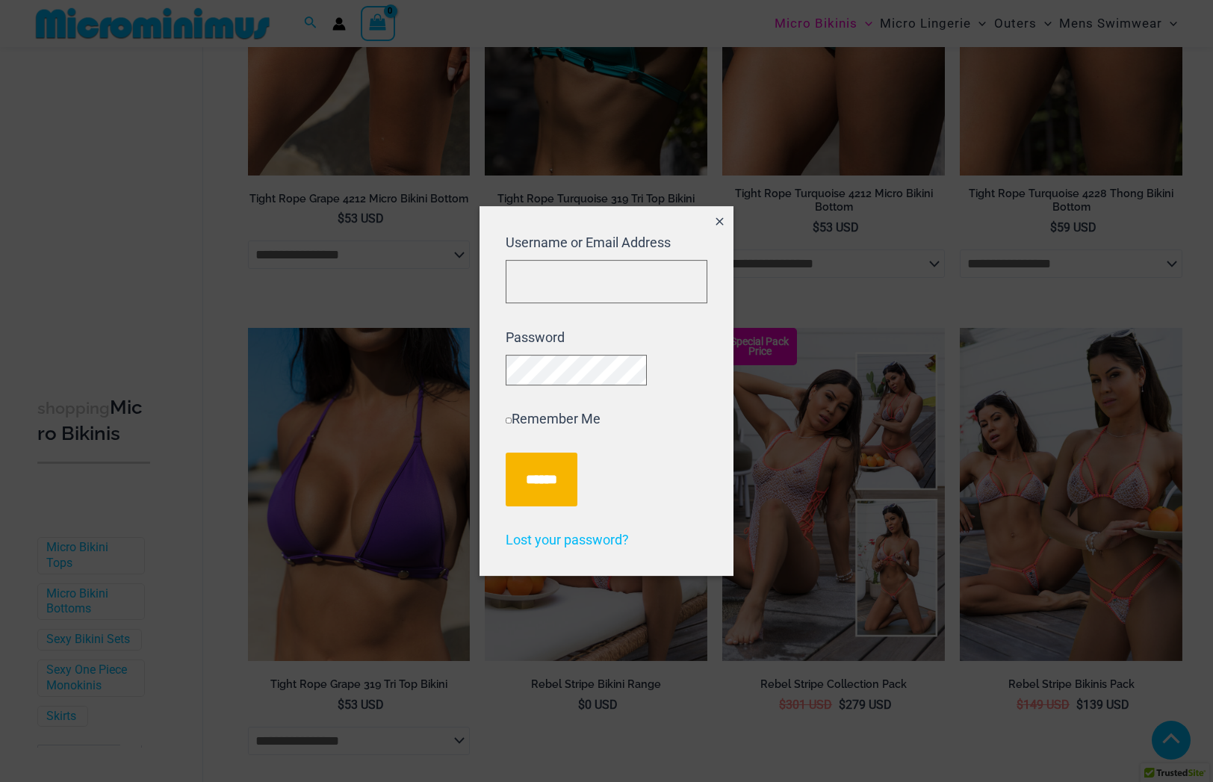
click at [721, 215] on icon "Close popup" at bounding box center [719, 221] width 13 height 13
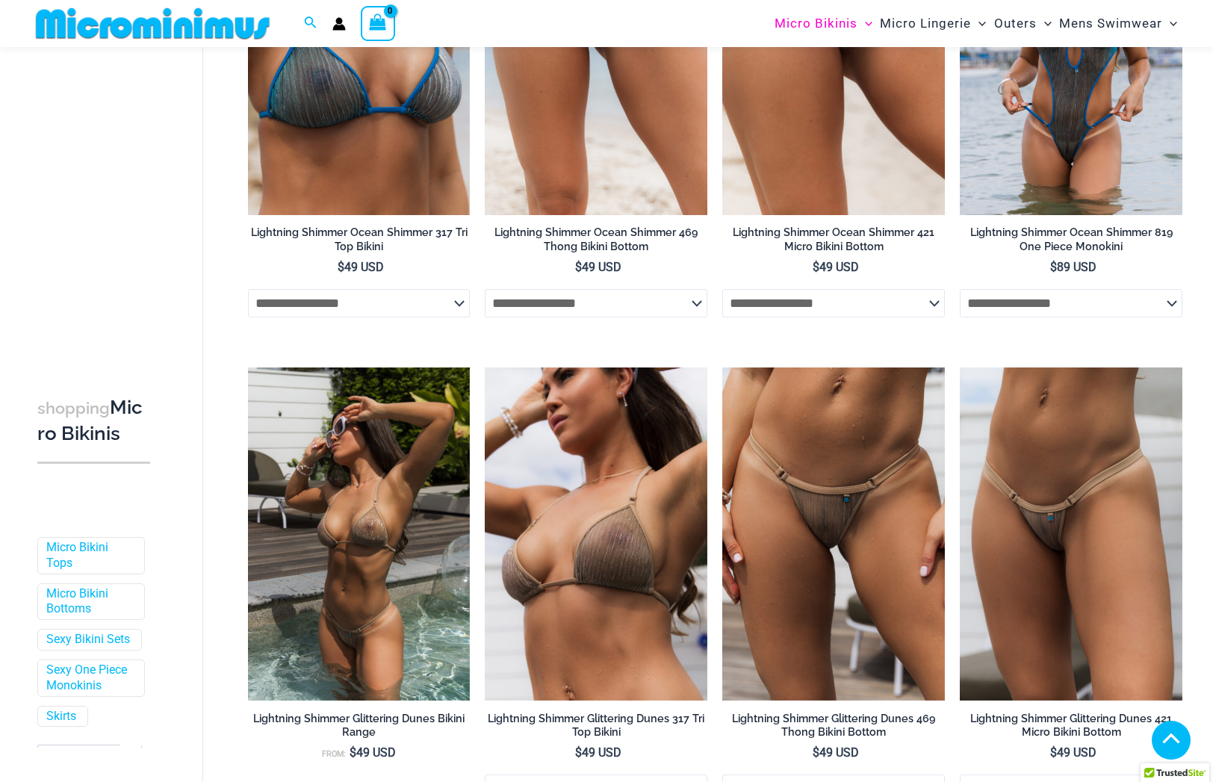
scroll to position [0, 0]
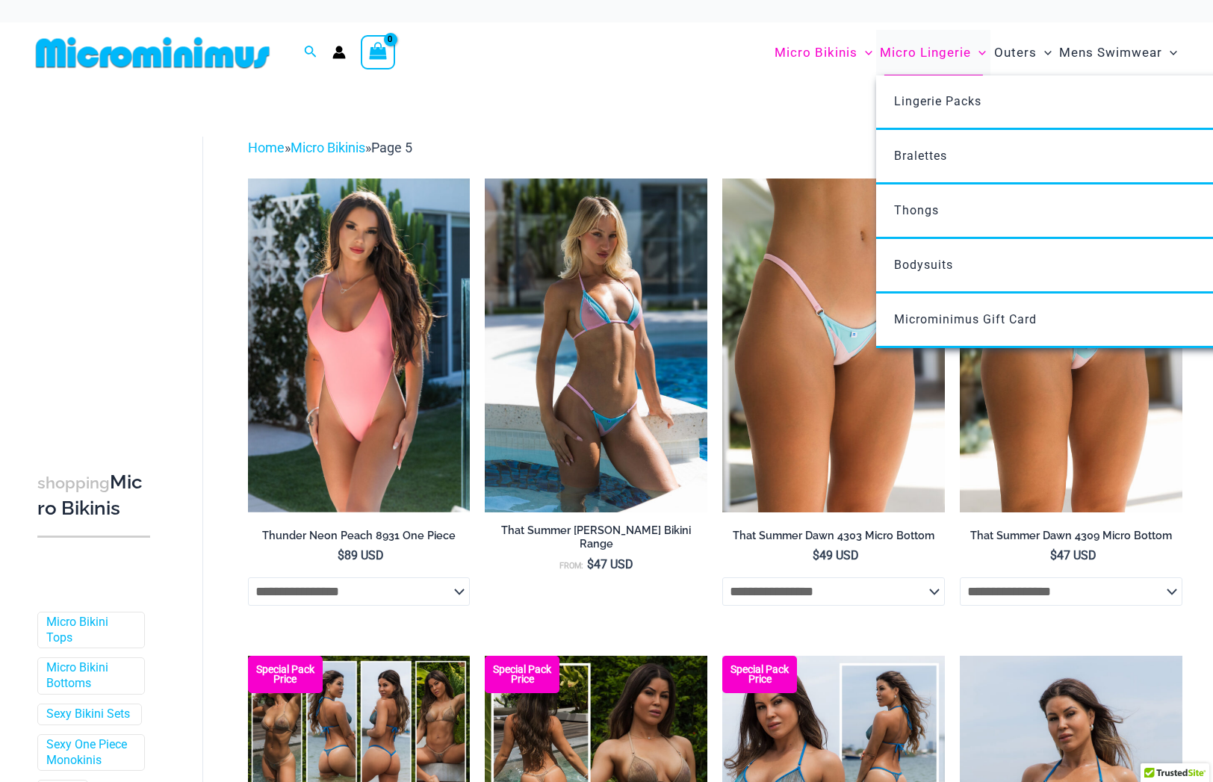
click at [938, 48] on span "Micro Lingerie" at bounding box center [925, 53] width 91 height 38
